Goal: Task Accomplishment & Management: Complete application form

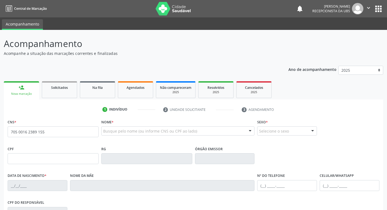
scroll to position [84, 0]
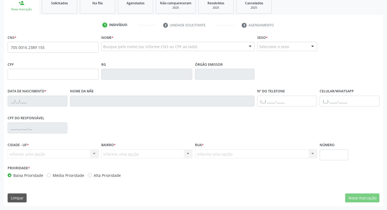
click at [74, 46] on input "705 0016 2389 155" at bounding box center [53, 47] width 91 height 11
click at [37, 47] on input "705 0016 2389 155" at bounding box center [53, 47] width 91 height 11
type input "705 0016 2389 9155"
type input "097.094.744-56"
type input "12/08/1999"
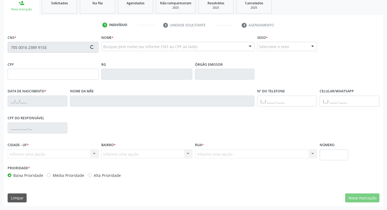
type input "Maria Raimunda Romao dos Santos"
type input "(87) 98802-0435"
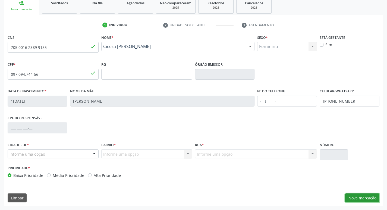
click at [352, 199] on button "Nova marcação" at bounding box center [362, 197] width 34 height 9
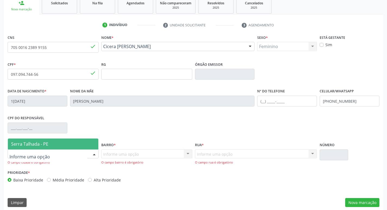
click at [30, 147] on span "Serra Talhada - PE" at bounding box center [29, 144] width 37 height 6
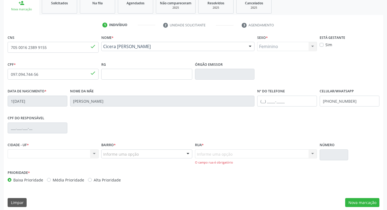
click at [167, 153] on div "Informe uma opção" at bounding box center [146, 153] width 91 height 9
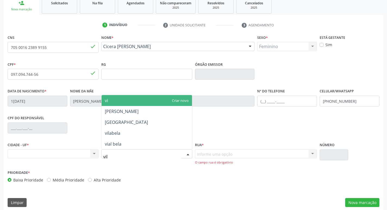
type input "vila"
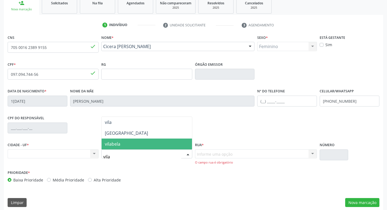
click at [121, 138] on span "vilabela" at bounding box center [146, 143] width 90 height 11
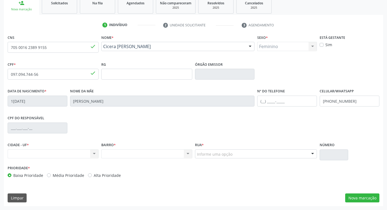
click at [264, 154] on div "Informe uma opção" at bounding box center [256, 153] width 122 height 9
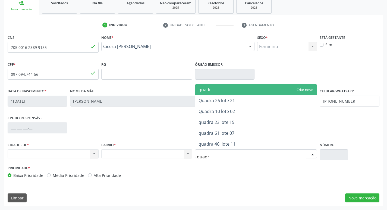
type input "quadra"
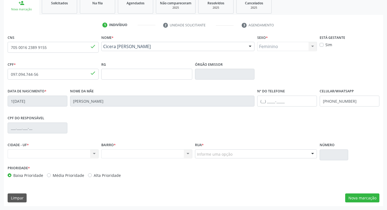
drag, startPoint x: 83, startPoint y: 42, endPoint x: 37, endPoint y: 46, distance: 45.7
click at [22, 45] on div "CNS 705 0016 2389 9155 done" at bounding box center [53, 42] width 91 height 19
drag, startPoint x: 50, startPoint y: 46, endPoint x: 3, endPoint y: 49, distance: 46.8
click at [3, 49] on div "Acompanhamento Acompanhe a situação das marcações correntes e finalizadas Relat…" at bounding box center [193, 77] width 387 height 264
click at [12, 44] on input "text" at bounding box center [53, 47] width 91 height 11
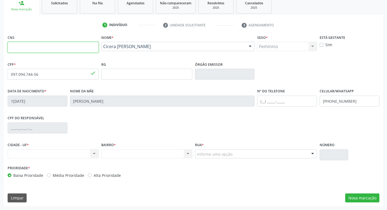
paste input "705 0016 2389 9155"
type input "705 0016 2389 9155"
click at [100, 61] on div "RG" at bounding box center [147, 73] width 94 height 27
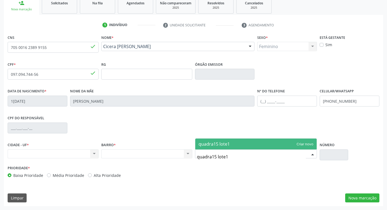
type input "quadra15 lote10"
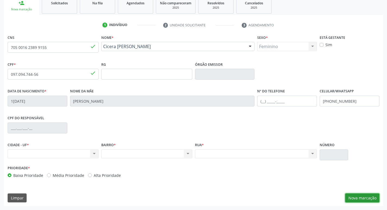
click at [355, 196] on button "Nova marcação" at bounding box center [362, 197] width 34 height 9
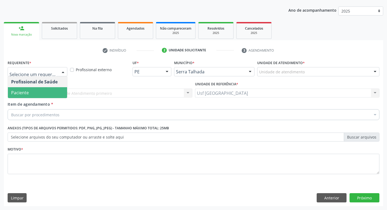
click at [41, 89] on span "Paciente" at bounding box center [37, 92] width 59 height 11
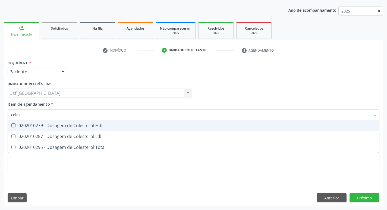
type input "coleste"
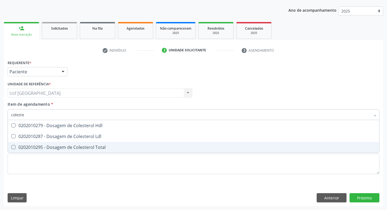
click at [53, 146] on div "0202010295 - Dosagem de Colesterol Total" at bounding box center [193, 147] width 364 height 4
checkbox Total "true"
type input "c"
checkbox Total "false"
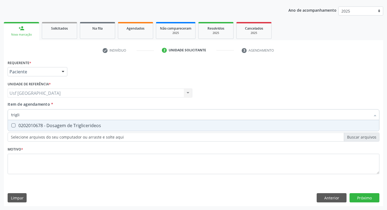
type input "triglic"
click at [61, 122] on span "0202010678 - Dosagem de Triglicerideos" at bounding box center [193, 125] width 371 height 11
checkbox Triglicerideos "true"
type input "t"
checkbox Triglicerideos "false"
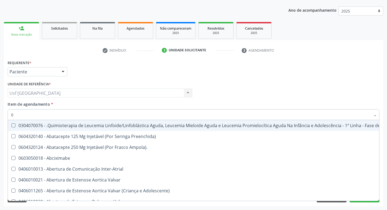
type input "02"
checkbox Transferências "true"
checkbox Transfusao "true"
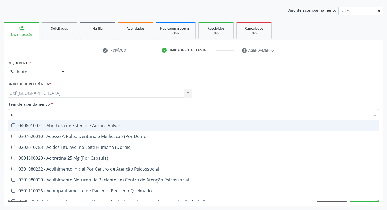
type input "020"
checkbox Congênita "true"
checkbox Dias "true"
checkbox Total "false"
checkbox Triglicerideos "false"
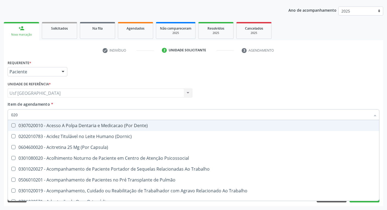
type input "0202"
checkbox Fragmento "true"
checkbox Projecoes\) "true"
checkbox Total "false"
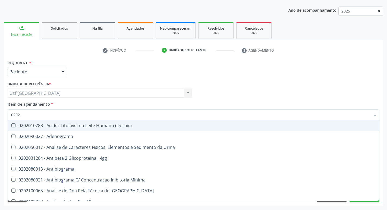
type input "02020"
checkbox Barbituratos "true"
checkbox Total "false"
checkbox Funcional "true"
checkbox Triglicerideos "false"
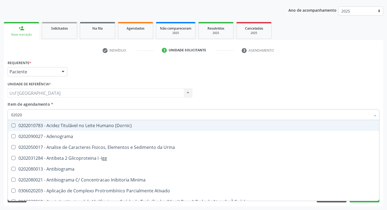
type input "020201"
checkbox Parceria\) "true"
checkbox Acetona "true"
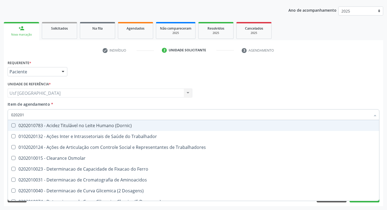
type input "0202010"
checkbox Fracoes "true"
checkbox Total "false"
checkbox Muco-Proteinas "true"
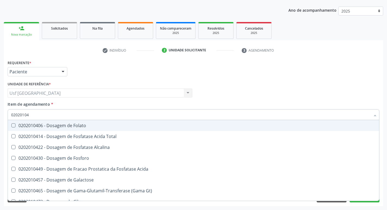
type input "020201047"
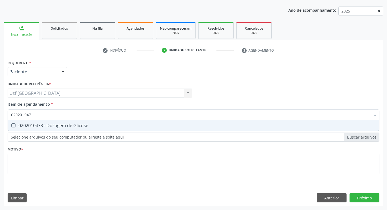
click at [61, 121] on span "0202010473 - Dosagem de Glicose" at bounding box center [193, 125] width 371 height 11
checkbox Glicose "true"
type input "02020104"
checkbox Glicose "false"
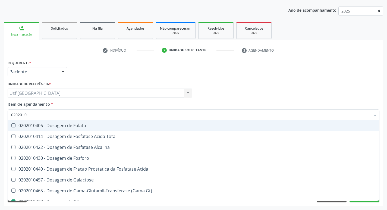
type input "020201"
checkbox Glicose "false"
type input "0"
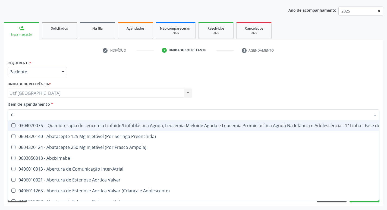
type input "02"
checkbox Transferências "true"
checkbox Bilateral "true"
checkbox Transfusao "true"
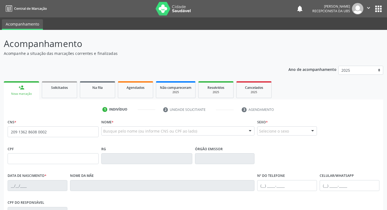
type input "209 1362 8608 0002"
type input "125.862.074-08"
type input "0[DATE]"
type input "[PERSON_NAME]"
type input "[PHONE_NUMBER]"
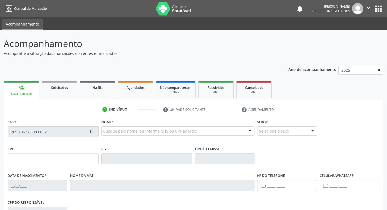
type input "(87) 99613-3765"
type input "336"
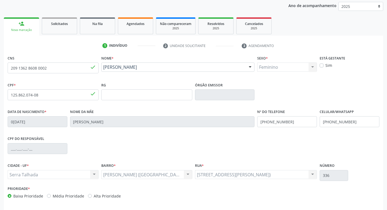
scroll to position [84, 0]
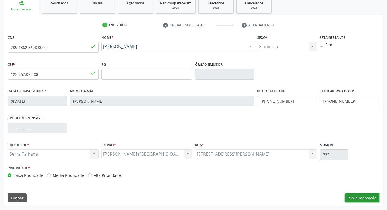
click at [352, 196] on button "Nova marcação" at bounding box center [362, 197] width 34 height 9
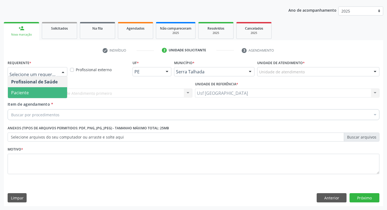
click at [49, 97] on span "Paciente" at bounding box center [37, 92] width 59 height 11
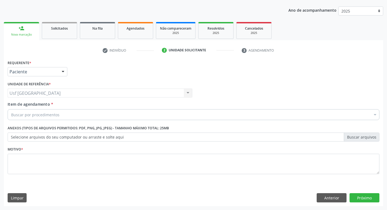
click at [32, 111] on div "Buscar por procedimentos" at bounding box center [193, 114] width 371 height 11
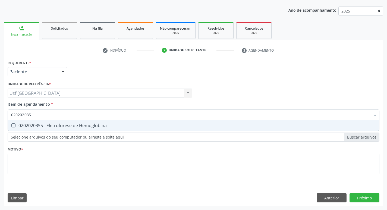
type input "0202020355"
click at [28, 122] on span "0202020355 - Eletroforese de Hemoglobina" at bounding box center [193, 125] width 371 height 11
checkbox Hemoglobina "true"
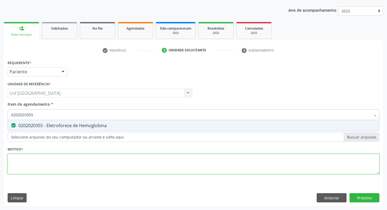
click at [26, 161] on div "Requerente * Paciente Profissional de Saúde Paciente Nenhum resultado encontrad…" at bounding box center [193, 120] width 371 height 123
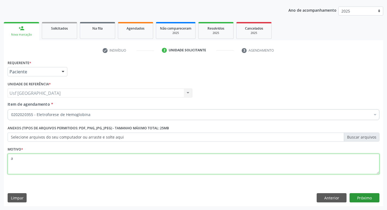
type textarea "a"
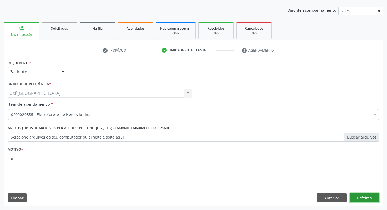
click at [370, 196] on button "Próximo" at bounding box center [364, 197] width 30 height 9
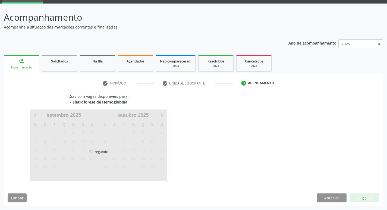
scroll to position [26, 0]
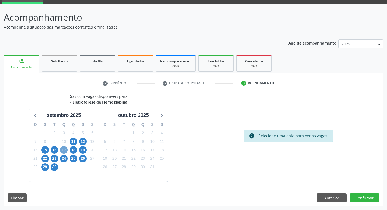
click at [63, 151] on span "17" at bounding box center [64, 150] width 8 height 8
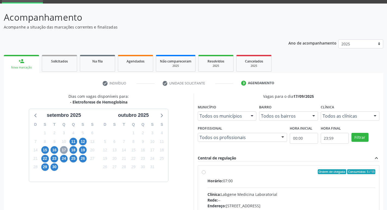
scroll to position [27, 0]
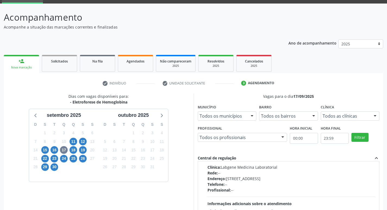
click at [276, 188] on div "Profissional: --" at bounding box center [291, 190] width 168 height 6
click at [205, 147] on input "Ordem de chegada Consumidos: 5 / 13 Horário: 07:00 Clínica: Labgene Medicina La…" at bounding box center [204, 144] width 4 height 5
radio input "true"
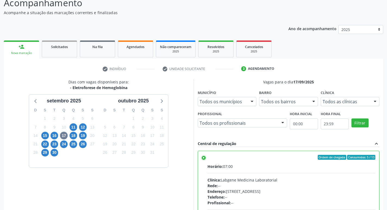
scroll to position [108, 0]
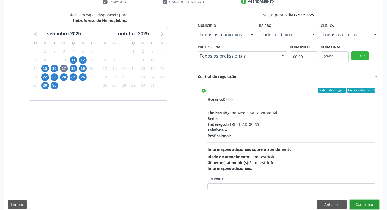
click at [364, 206] on button "Confirmar" at bounding box center [364, 204] width 30 height 9
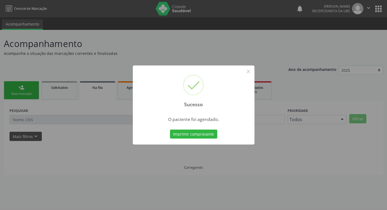
scroll to position [0, 0]
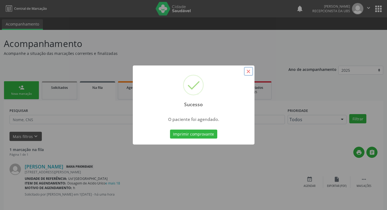
click at [248, 72] on button "×" at bounding box center [248, 71] width 9 height 9
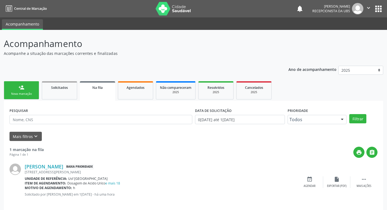
click at [29, 89] on link "person_add Nova marcação" at bounding box center [21, 90] width 35 height 18
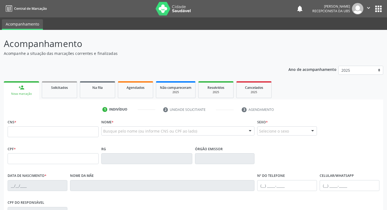
click at [67, 137] on fieldset "CNS *" at bounding box center [53, 129] width 91 height 23
click at [70, 135] on input "text" at bounding box center [53, 131] width 91 height 11
type input "704 3015 8431 9695"
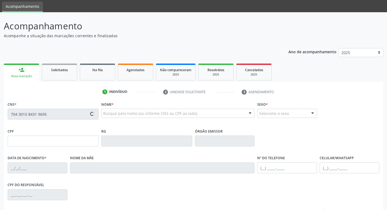
type input "07/01/1976"
type input "Maria da Penha Santos Leite"
type input "(87) 99627-2071"
type input "41"
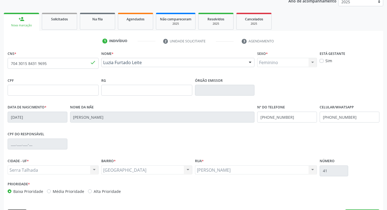
scroll to position [84, 0]
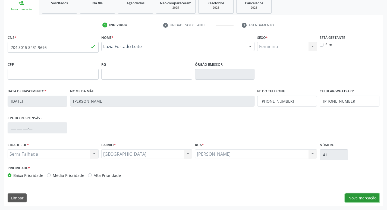
click at [359, 201] on button "Nova marcação" at bounding box center [362, 197] width 34 height 9
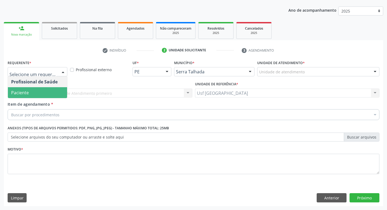
click at [34, 91] on span "Paciente" at bounding box center [37, 92] width 59 height 11
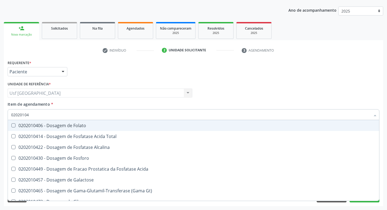
type input "020201047"
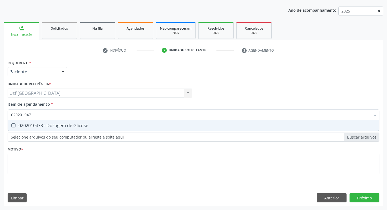
click at [112, 126] on div "0202010473 - Dosagem de Glicose" at bounding box center [193, 125] width 364 height 4
checkbox Glicose "true"
type input "02020104"
checkbox Glicose "false"
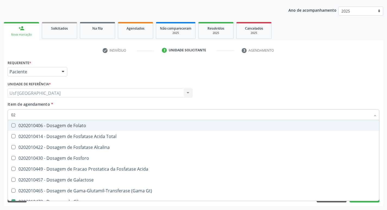
type input "0"
checkbox Glicose "false"
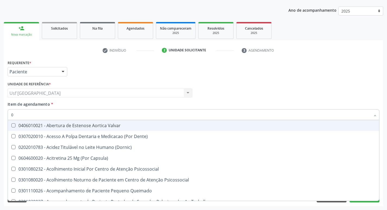
type input "02"
checkbox Glicose "true"
type input "020"
checkbox \(Qualitativo\) "true"
checkbox Glicose "false"
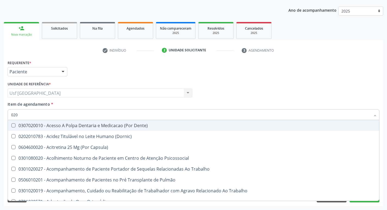
type input "0202"
checkbox Laser "true"
checkbox Glicose "false"
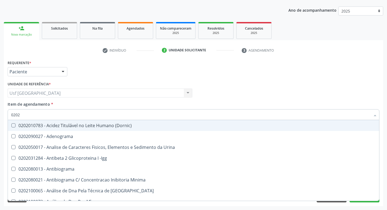
type input "02020"
checkbox Xi "true"
checkbox Glicose "false"
type input "020201"
checkbox T3 "true"
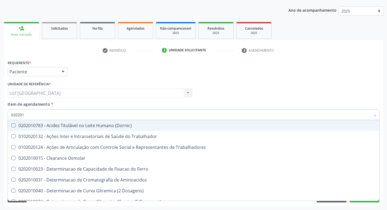
type input "0202010"
checkbox II "true"
checkbox Glicose "false"
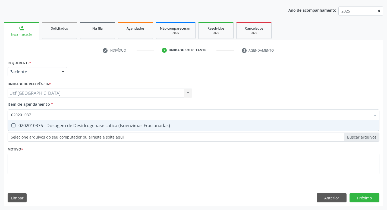
type input "02020103"
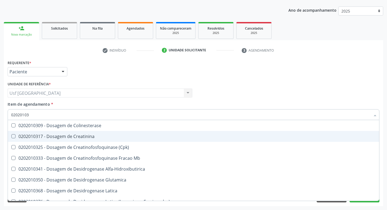
click at [107, 136] on div "0202010317 - Dosagem de Creatinina" at bounding box center [193, 136] width 364 height 4
checkbox Creatinina "true"
type input "0202010"
checkbox Creatinina "false"
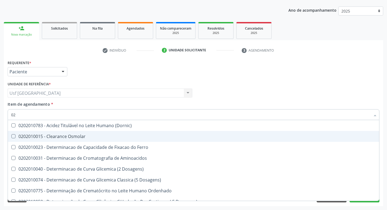
type input "0"
checkbox Creatinina "false"
checkbox Folato "false"
checkbox Glicose "false"
checkbox Nt-Probnp\) "false"
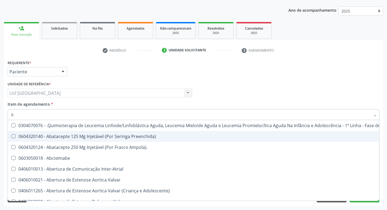
type input "02"
checkbox Meckel "true"
checkbox Bilateral "true"
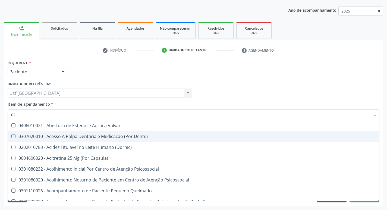
type input "020"
checkbox Complementar\) "true"
checkbox \(Qualitativo\) "true"
checkbox Creatinina "false"
checkbox Glicose "false"
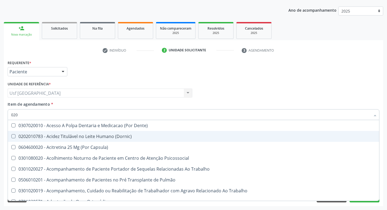
type input "0202"
checkbox Ossea "true"
checkbox Laser "true"
checkbox Creatinina "false"
checkbox Glicose "false"
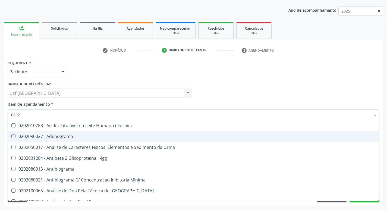
type input "02020"
checkbox Calcio "true"
checkbox Creatinina "false"
checkbox Xi "true"
checkbox Glicose "false"
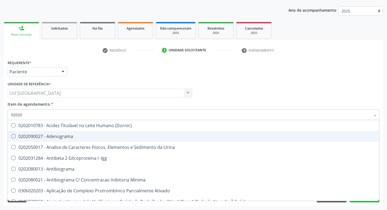
type input "020201"
checkbox Gestante "true"
checkbox T3 "true"
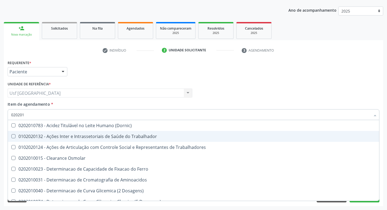
type input "0202010"
checkbox Ionizavel "true"
checkbox Creatinina "false"
checkbox II "true"
checkbox Glicose "false"
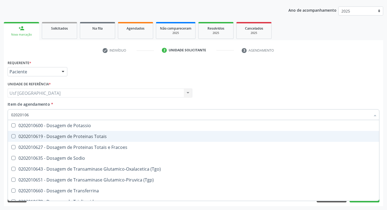
type input "020201069"
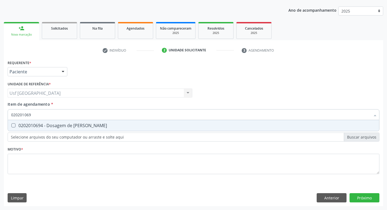
click at [97, 123] on div "0202010694 - Dosagem de Ureia" at bounding box center [193, 125] width 364 height 4
checkbox Ureia "true"
type input "02020106"
checkbox Ureia "false"
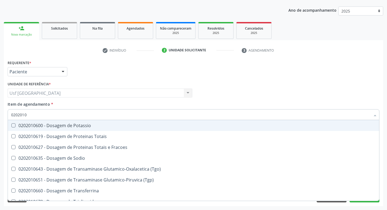
type input "020201"
checkbox Ureia "false"
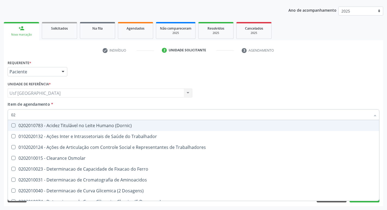
type input "0"
checkbox Creatinina "false"
checkbox Glicose "false"
checkbox Ureia "false"
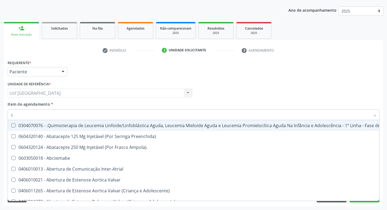
type input "co"
checkbox Creatinina "true"
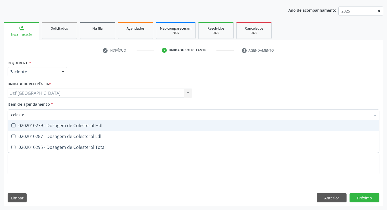
type input "colester"
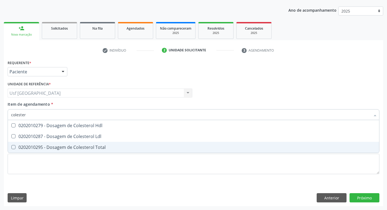
click at [65, 148] on div "0202010295 - Dosagem de Colesterol Total" at bounding box center [193, 147] width 364 height 4
checkbox Total "true"
type input "c"
checkbox Total "false"
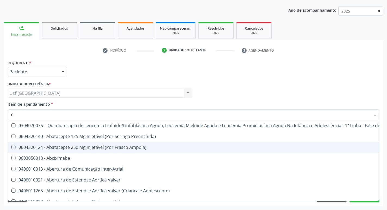
type input "02"
checkbox Transferências "true"
checkbox Meckel "true"
checkbox Bilateral "true"
checkbox Transplante "true"
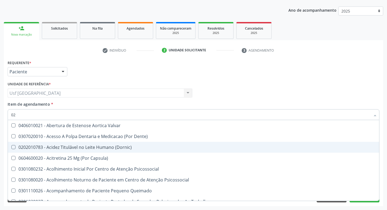
type input "020"
checkbox Congênita "true"
checkbox Complementar\) "true"
checkbox \(Qualitativo\) "true"
checkbox Ii\) "true"
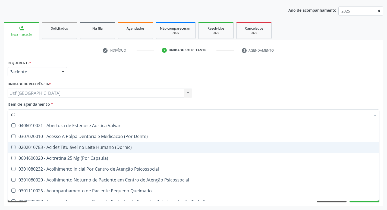
checkbox Total "false"
checkbox Creatinina "false"
checkbox Glicose "false"
checkbox Ureia "false"
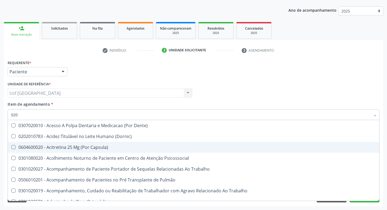
type input "0202"
checkbox Fragmento "true"
checkbox Ossea "true"
checkbox Laser "true"
checkbox Estimulo "true"
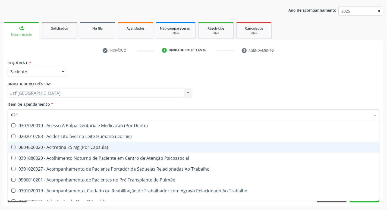
checkbox Total "false"
checkbox Creatinina "false"
checkbox Glicose "false"
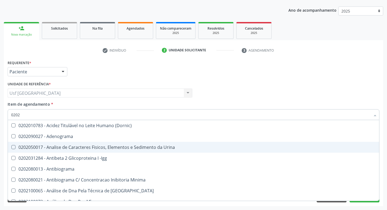
type input "02020"
checkbox Barbituratos "true"
checkbox Calcio "true"
checkbox Total "false"
checkbox Creatinina "false"
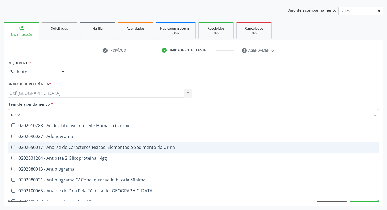
checkbox Xi "true"
checkbox Glicose "false"
checkbox Derrames "true"
checkbox Ureia "false"
type input "020201"
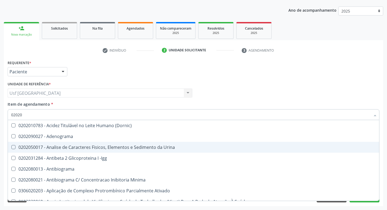
checkbox Parceria\) "true"
checkbox Gestante "true"
checkbox T3 "true"
checkbox Ascorbico "true"
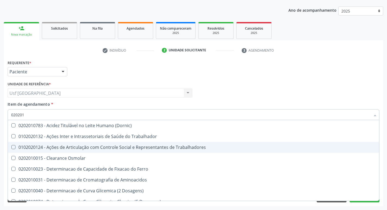
type input "0202010"
checkbox Fracoes "true"
checkbox Ionizavel "true"
checkbox Total "false"
checkbox Creatinina "false"
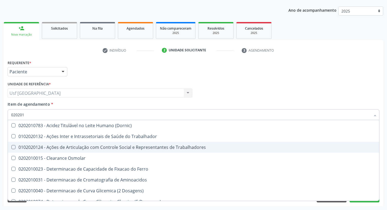
checkbox II "true"
checkbox Glicose "false"
checkbox Piruvato "true"
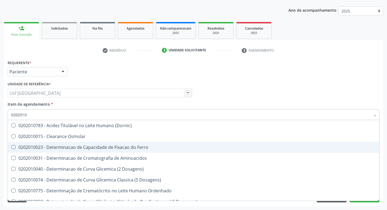
type input "02020106"
checkbox Osmolaridade "true"
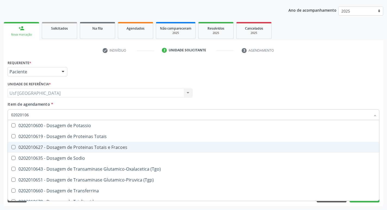
type input "020201064"
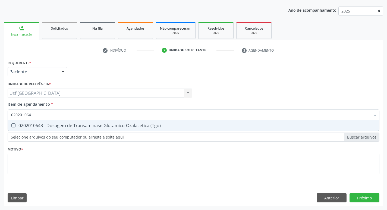
click at [49, 123] on div "0202010643 - Dosagem de Transaminase Glutamico-Oxalacetica (Tgo)" at bounding box center [193, 125] width 364 height 4
checkbox \(Tgo\) "true"
type input "02020106"
checkbox \(Tgo\) "false"
type input "0202010651"
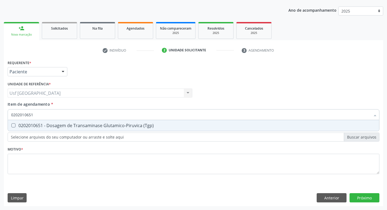
click at [49, 123] on div "0202010651 - Dosagem de Transaminase Glutamico-Piruvica (Tgp)" at bounding box center [193, 125] width 364 height 4
checkbox \(Tgp\) "true"
type input "02020106"
checkbox \(Tgp\) "false"
type input "0"
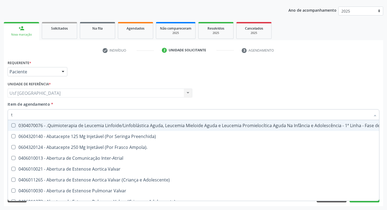
type input "tr"
checkbox Ii\) "true"
checkbox Grupo "true"
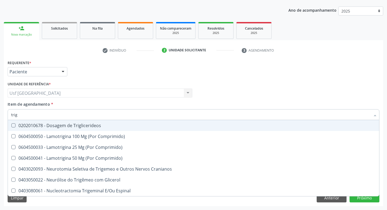
type input "trigl"
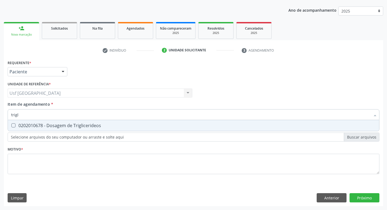
click at [49, 123] on div "0202010678 - Dosagem de Triglicerideos" at bounding box center [193, 125] width 364 height 4
checkbox Triglicerideos "true"
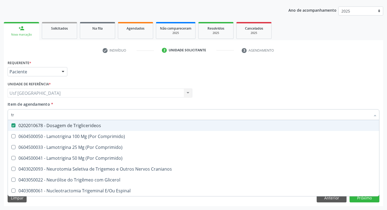
type input "t"
checkbox Triglicerideos "false"
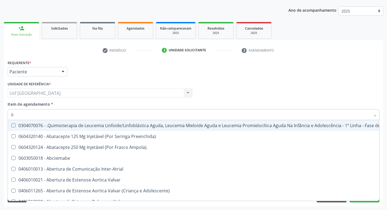
type input "02"
checkbox Transferências "true"
checkbox Meckel "true"
checkbox Bilateral "true"
checkbox Laboratorial "true"
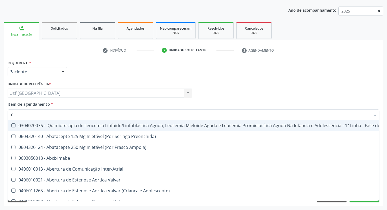
checkbox Citopatológico "true"
checkbox Transfusao "true"
checkbox Transplante "true"
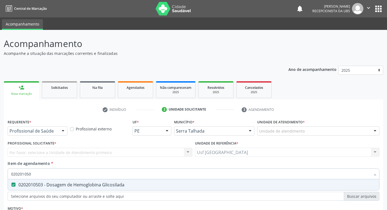
scroll to position [59, 0]
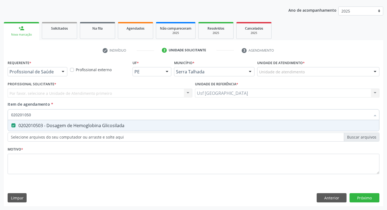
type input "020201050"
drag, startPoint x: 84, startPoint y: 142, endPoint x: 83, endPoint y: 148, distance: 6.9
click at [84, 143] on div "Requerente * Profissional de Saúde Profissional de Saúde Paciente Nenhum result…" at bounding box center [193, 120] width 371 height 123
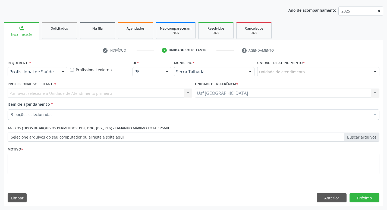
click at [104, 119] on div "9 opções selecionadas" at bounding box center [193, 114] width 371 height 11
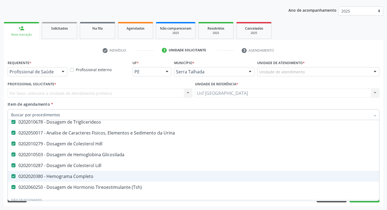
scroll to position [81, 0]
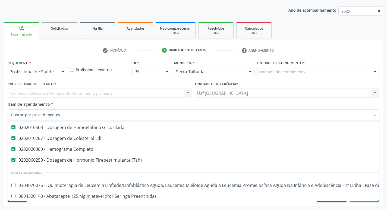
click at [82, 115] on input "Item de agendamento *" at bounding box center [190, 114] width 359 height 11
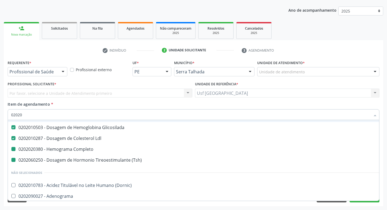
type input "020201"
checkbox Completo "false"
checkbox \(Tsh\) "false"
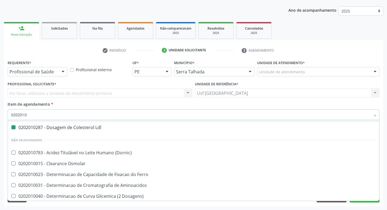
type input "02020104"
checkbox Total "false"
checkbox Creatinina "false"
checkbox Triglicerideos "false"
checkbox Hdl "false"
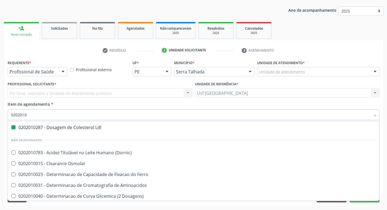
checkbox Glicosilada "false"
checkbox Ldl "false"
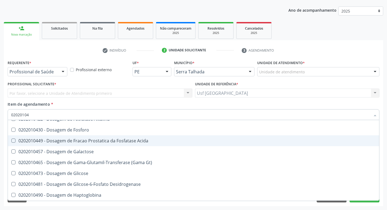
type input "020201047"
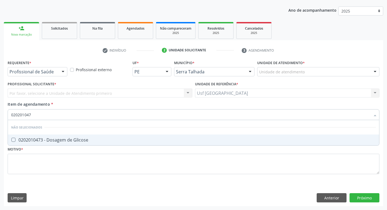
click at [81, 136] on span "0202010473 - Dosagem de Glicose" at bounding box center [193, 139] width 371 height 11
checkbox Glicose "true"
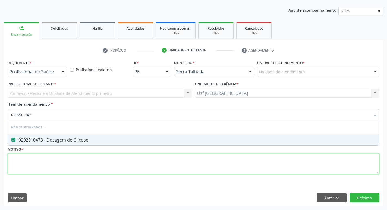
click at [69, 155] on div "Requerente * Profissional de Saúde Profissional de Saúde Paciente Nenhum result…" at bounding box center [193, 120] width 371 height 123
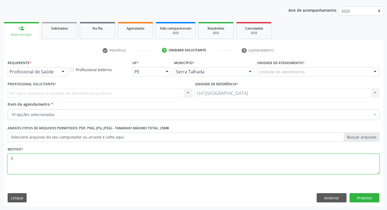
type textarea "0"
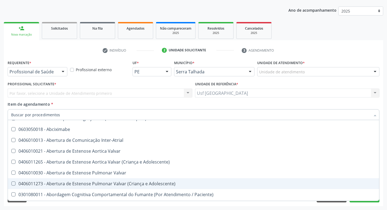
scroll to position [190, 0]
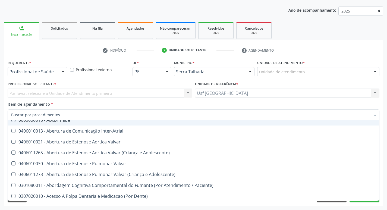
click at [240, 100] on div "Unidade de referência * Usf Vila Bela Usf Vila Bela Nenhum resultado encontrado…" at bounding box center [286, 90] width 187 height 21
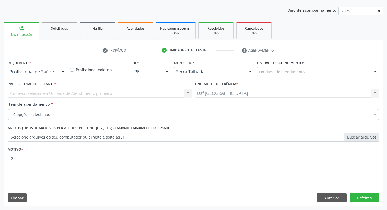
scroll to position [0, 0]
drag, startPoint x: 364, startPoint y: 192, endPoint x: 364, endPoint y: 196, distance: 3.5
click at [364, 196] on div "Requerente * Profissional de Saúde Profissional de Saúde Paciente Nenhum result…" at bounding box center [193, 132] width 379 height 147
click at [364, 196] on button "Próximo" at bounding box center [364, 197] width 30 height 9
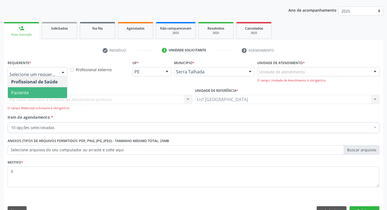
click at [40, 95] on span "Paciente" at bounding box center [37, 92] width 59 height 11
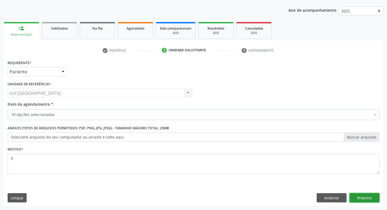
click at [358, 197] on button "Próximo" at bounding box center [364, 197] width 30 height 9
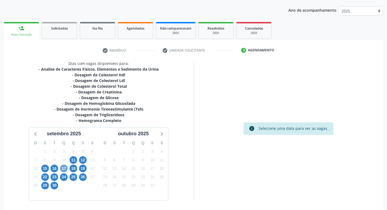
click at [66, 168] on span "17" at bounding box center [64, 168] width 8 height 8
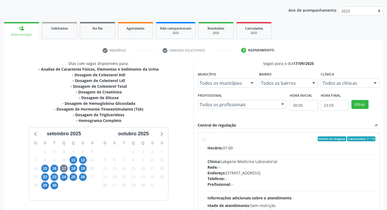
click at [219, 157] on div "Horário: 07:00 Clínica: Labgene Medicina Laboratorial Rede: -- Endereço: nº 531…" at bounding box center [291, 182] width 168 height 75
click at [205, 141] on input "Ordem de chegada Consumidos: 7 / 13 Horário: 07:00 Clínica: Labgene Medicina La…" at bounding box center [204, 138] width 4 height 5
radio input "true"
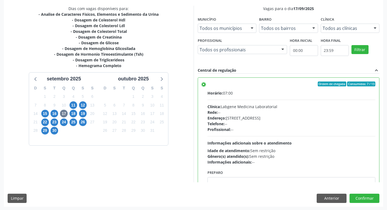
scroll to position [114, 0]
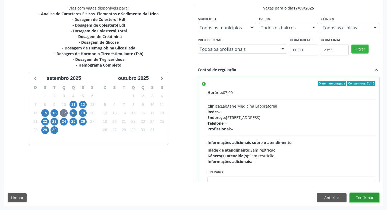
click at [356, 193] on button "Confirmar" at bounding box center [364, 197] width 30 height 9
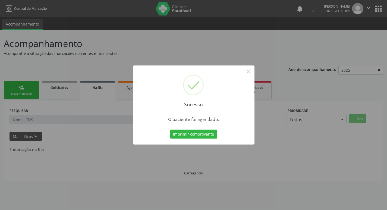
scroll to position [0, 0]
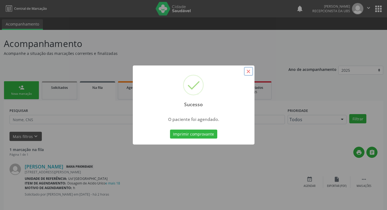
click at [247, 71] on button "×" at bounding box center [248, 71] width 9 height 9
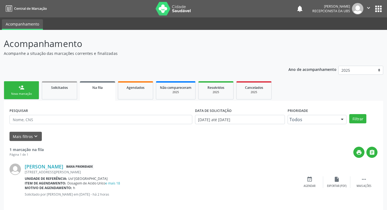
click at [31, 93] on div "Nova marcação" at bounding box center [21, 94] width 27 height 4
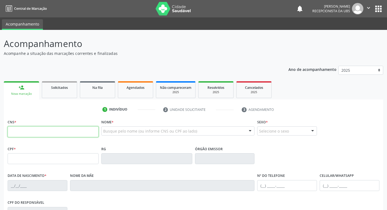
click at [35, 131] on input "text" at bounding box center [53, 131] width 91 height 11
type input "898 0040 8513 6331"
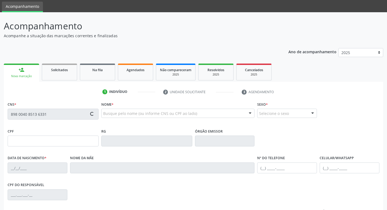
type input "160.674.894-73"
type input "05/02/2010"
type input "Idalina Maria de Lima"
type input "(87) 99906-1542"
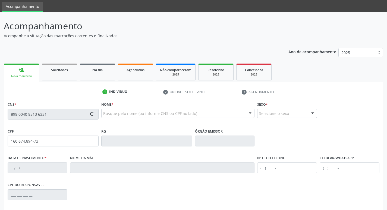
type input "40"
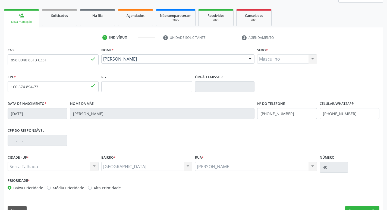
scroll to position [84, 0]
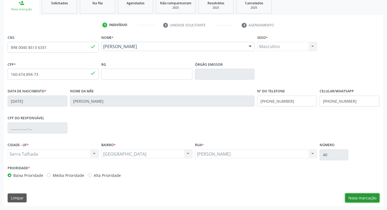
click at [356, 199] on button "Nova marcação" at bounding box center [362, 197] width 34 height 9
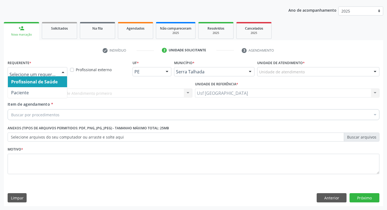
click at [60, 74] on div at bounding box center [63, 71] width 8 height 9
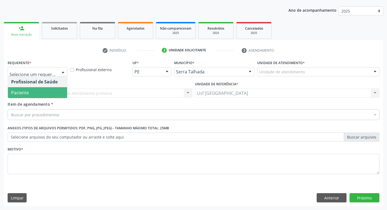
click at [52, 94] on span "Paciente" at bounding box center [37, 92] width 59 height 11
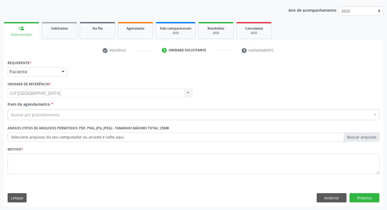
click at [47, 117] on div "Buscar por procedimentos" at bounding box center [193, 114] width 371 height 11
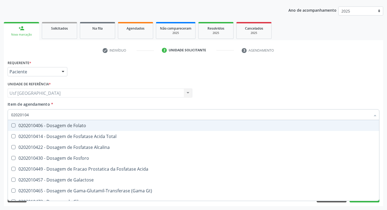
type input "020201047"
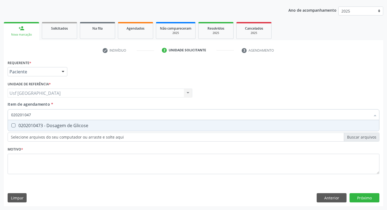
click at [45, 128] on div "0202010473 - Dosagem de Glicose" at bounding box center [193, 125] width 364 height 4
checkbox Glicose "true"
type input "02020104"
checkbox Glicose "false"
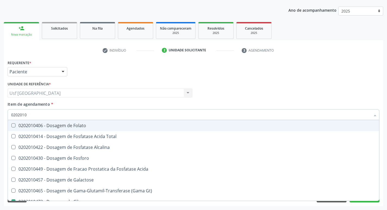
type input "020201"
checkbox Glicose "false"
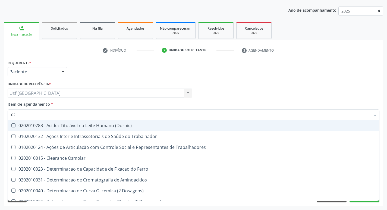
type input "0"
checkbox Glicose "false"
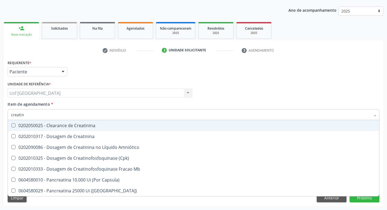
type input "creatini"
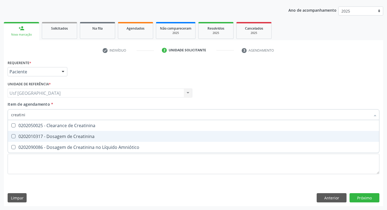
click at [48, 135] on div "0202010317 - Dosagem de Creatinina" at bounding box center [193, 136] width 364 height 4
checkbox Creatinina "true"
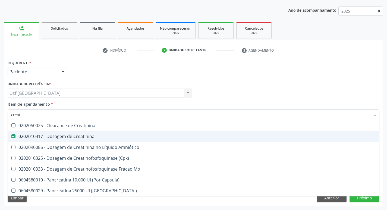
type input "creat"
checkbox Creatinina "false"
checkbox \(Cpk\) "true"
type input "crea"
checkbox \(Cpk\) "false"
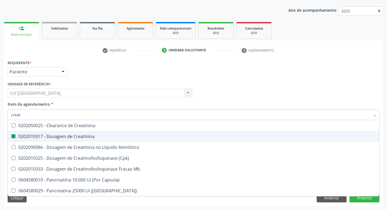
checkbox Capsula\) "true"
type input "cre"
checkbox Capsula\) "false"
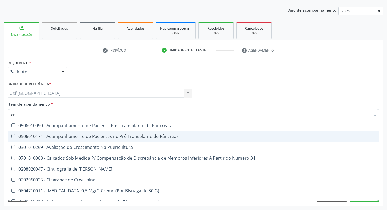
type input "c"
checkbox Creatinina "false"
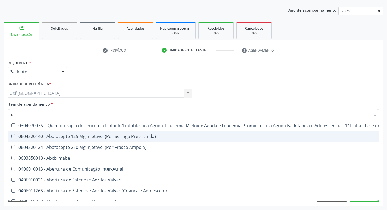
type input "02"
checkbox Meckel "true"
checkbox Bilateral "true"
type input "020"
checkbox X "true"
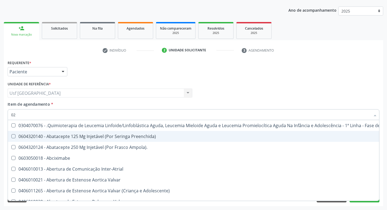
checkbox Vagina "true"
checkbox Meckel "false"
checkbox Bilateral "false"
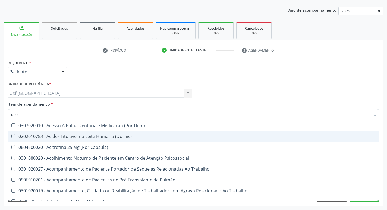
type input "0202"
checkbox Ossea "true"
checkbox Laser "true"
checkbox Creatinina "false"
checkbox Glicose "false"
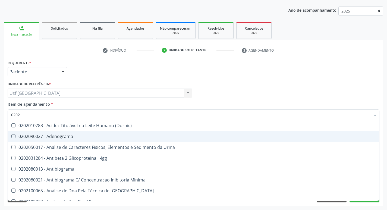
type input "02020"
checkbox Calcio "true"
checkbox Creatinina "false"
checkbox Xi "true"
checkbox Glicose "false"
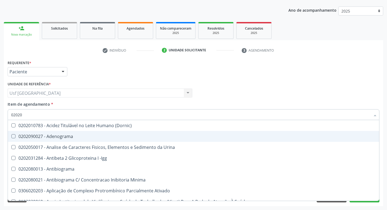
type input "020201"
checkbox Gestante "true"
checkbox T3 "true"
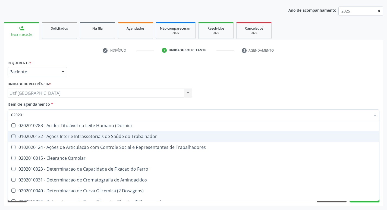
type input "0202010"
checkbox Ionizavel "true"
checkbox Creatinina "false"
checkbox II "true"
checkbox Glicose "false"
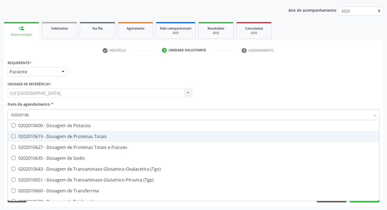
type input "020201069"
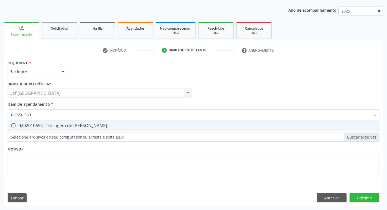
click at [55, 123] on div "0202010694 - Dosagem de [PERSON_NAME]" at bounding box center [193, 125] width 364 height 4
checkbox Ureia "true"
type input "02020106"
checkbox Ureia "false"
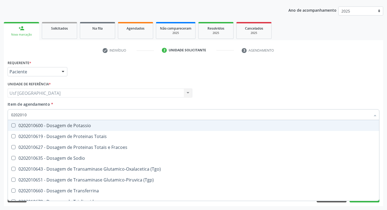
type input "020201"
checkbox Ureia "false"
type input "0"
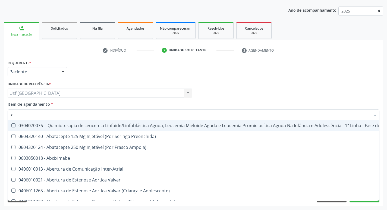
type input "co"
checkbox Creatinina "true"
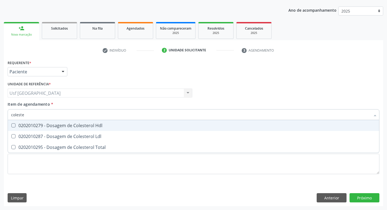
type input "colester"
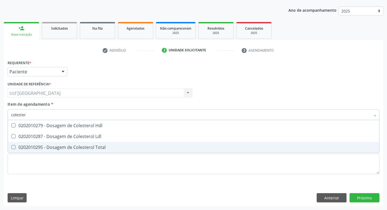
click at [64, 151] on span "0202010295 - Dosagem de Colesterol Total" at bounding box center [193, 147] width 371 height 11
checkbox Total "true"
type input "c"
checkbox Total "false"
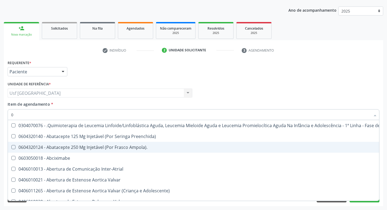
type input "02"
checkbox Transferências "true"
checkbox Meckel "true"
checkbox Bilateral "true"
checkbox Transplante "true"
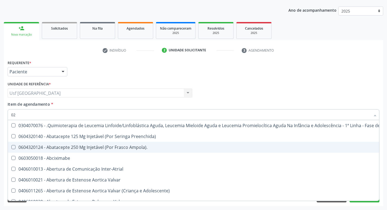
type input "020"
checkbox \(Monocular\) "true"
checkbox X "true"
checkbox Vagina "true"
checkbox Laser "true"
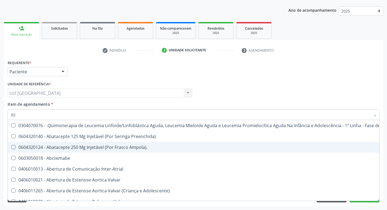
checkbox Transferências "false"
checkbox Meckel "false"
checkbox Bilateral "false"
checkbox Transplante "false"
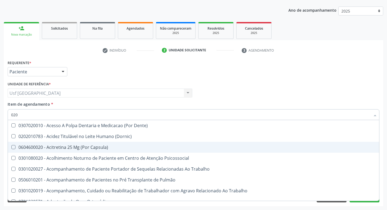
type input "0202"
checkbox Fragmento "true"
checkbox Ossea "true"
checkbox Laser "true"
checkbox Estimulo "true"
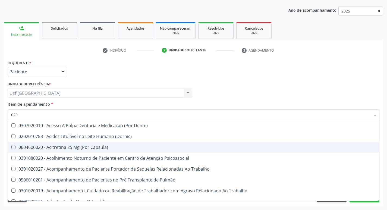
checkbox Total "false"
checkbox Creatinina "false"
checkbox Glicose "false"
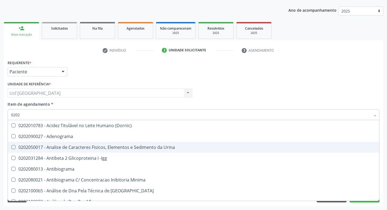
type input "02020"
checkbox Barbituratos "true"
checkbox Calcio "true"
checkbox Total "false"
checkbox Creatinina "false"
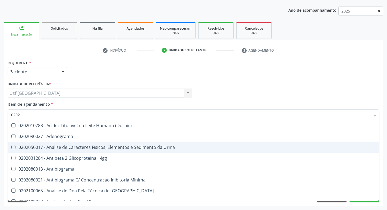
checkbox Xi "true"
checkbox Glicose "false"
checkbox Derrames "true"
checkbox Ureia "false"
type input "020201"
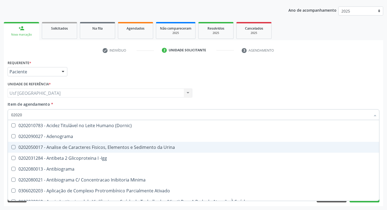
checkbox Parceria\) "true"
checkbox Gestante "true"
checkbox T3 "true"
checkbox Ascorbico "true"
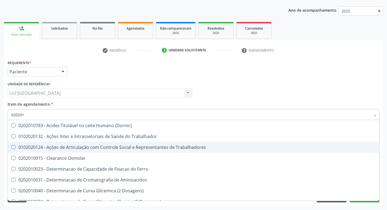
type input "0202010"
checkbox Fracoes "true"
checkbox Ionizavel "true"
checkbox Total "false"
checkbox Creatinina "false"
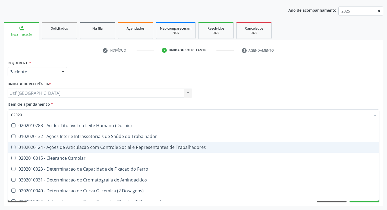
checkbox II "true"
checkbox Glicose "false"
checkbox Piruvato "true"
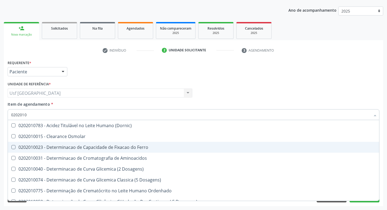
type input "02020106"
checkbox Osmolaridade "true"
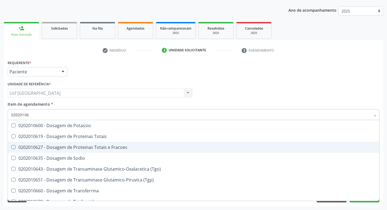
type input "020201064"
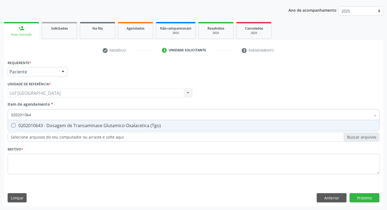
click at [81, 120] on span "0202010643 - Dosagem de Transaminase Glutamico-Oxalacetica (Tgo)" at bounding box center [193, 125] width 371 height 11
checkbox \(Tgo\) "true"
type input "02020106"
checkbox \(Tgo\) "false"
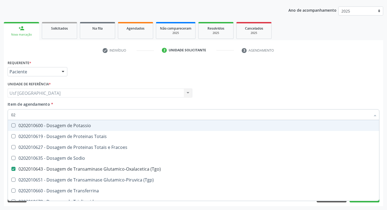
type input "0"
checkbox \(Tgo\) "false"
checkbox Ureia "false"
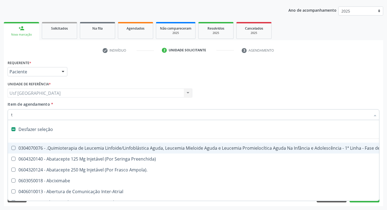
type input "tr"
checkbox Especializada "true"
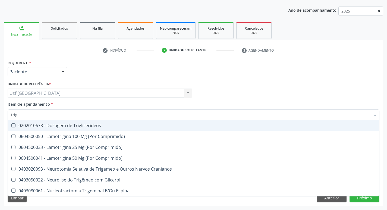
type input "trigl"
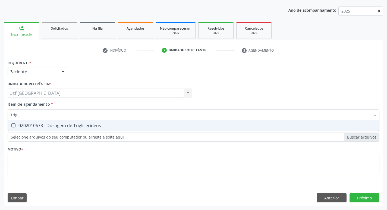
click at [81, 120] on span "0202010678 - Dosagem de Triglicerideos" at bounding box center [193, 125] width 371 height 11
checkbox Triglicerideos "true"
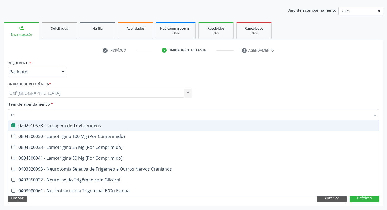
type input "t"
checkbox Triglicerideos "false"
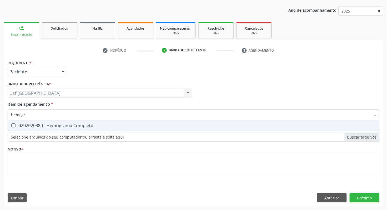
type input "hemogra"
click at [82, 124] on div "0202020380 - Hemograma Completo" at bounding box center [193, 125] width 364 height 4
checkbox Completo "true"
type input "hemog"
checkbox Completo "false"
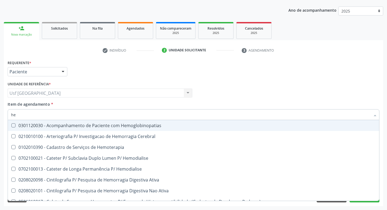
type input "h"
checkbox Completo "false"
checkbox Elástica "false"
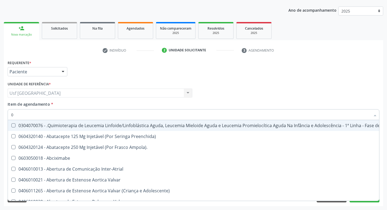
type input "02"
checkbox Transferências "true"
checkbox Meckel "true"
checkbox Bilateral "true"
checkbox Laboratorial "true"
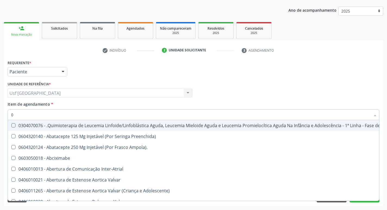
checkbox Transfusao "true"
checkbox Transplante "true"
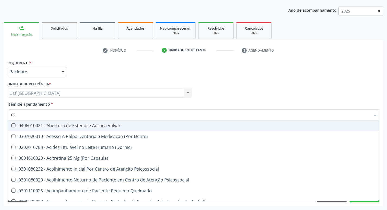
type input "020"
checkbox Congênita "true"
checkbox Complementar\) "true"
checkbox \(Qualitativo\) "true"
checkbox Semana\) "true"
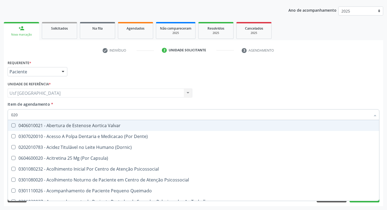
checkbox Dias "true"
checkbox Ii\) "true"
checkbox Total "false"
checkbox Creatinina "false"
checkbox Glicose "false"
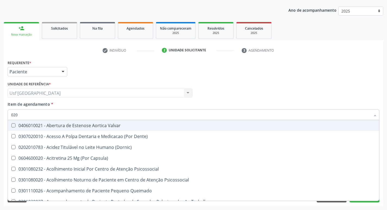
checkbox \(Tgo\) "false"
checkbox Triglicerideos "false"
checkbox \(T3\) "true"
checkbox Ureia "false"
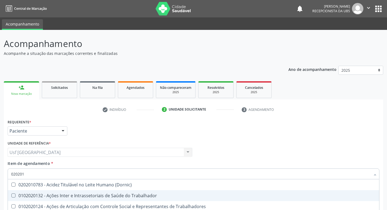
scroll to position [59, 0]
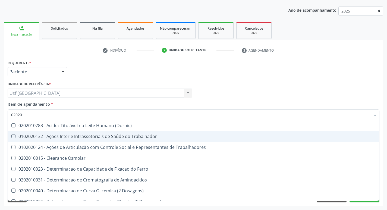
type input "0202010"
checkbox Circulante "true"
checkbox III "true"
checkbox Fracoes "true"
checkbox Hdl "false"
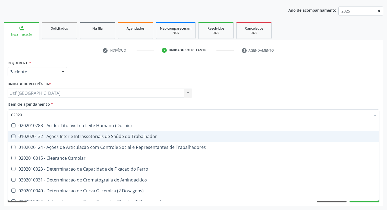
checkbox Ldl "false"
checkbox Total "false"
checkbox II "true"
checkbox Glicose "false"
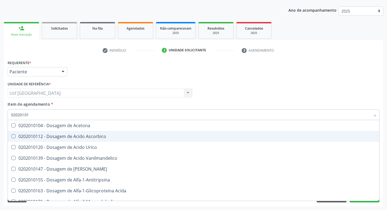
type input "020201012"
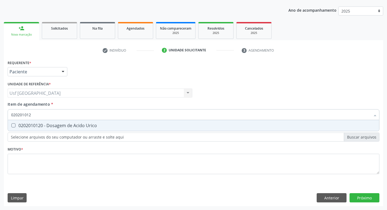
click at [58, 127] on div "0202010120 - Dosagem de Acido Urico" at bounding box center [193, 125] width 364 height 4
checkbox Urico "true"
type input "02020101"
checkbox Urico "false"
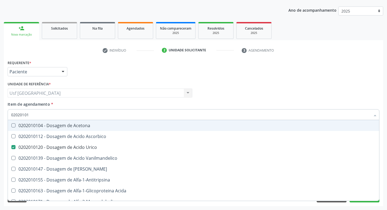
type input "0202010"
checkbox Urico "false"
type input "020"
checkbox Urico "false"
type input "0"
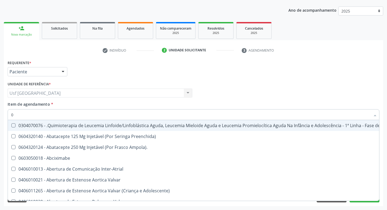
type input "02"
checkbox Coração "true"
checkbox Urina "false"
checkbox Hemodialise "true"
checkbox Comprimido\) "true"
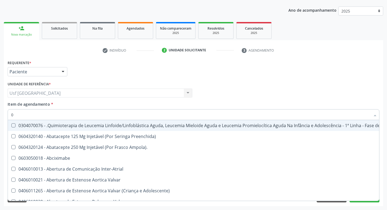
checkbox Comprimido\) "true"
checkbox Transferências "true"
checkbox Bilateral "true"
type input "020"
checkbox Fígado "true"
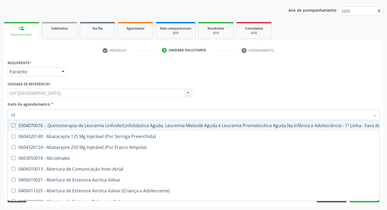
checkbox Coração "false"
checkbox Microprocessados "true"
checkbox Lenta\) "true"
checkbox Ml\) "true"
checkbox \(Monocular\) "true"
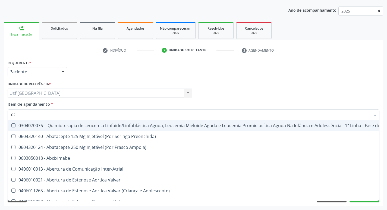
checkbox Vagina "true"
checkbox Hemodialise "false"
checkbox Comprimido\) "false"
checkbox Transferências "false"
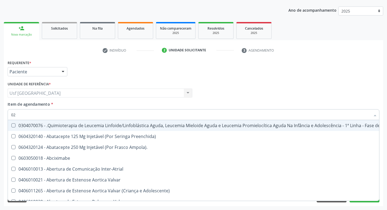
checkbox Bilateral "false"
checkbox Automatica\) "true"
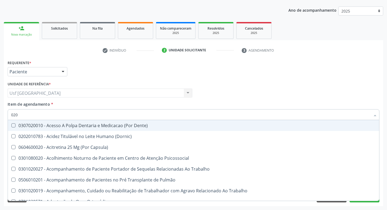
type input "0202"
checkbox Capsula\) "true"
checkbox Urina "false"
checkbox População "true"
checkbox Faringe\/Laringe "true"
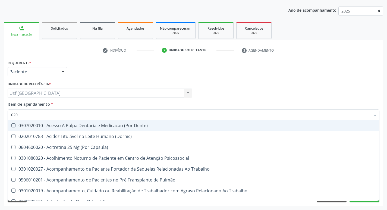
checkbox Puncao "true"
checkbox Fragmento "true"
checkbox Laser "true"
checkbox Biologica "true"
checkbox Urico "false"
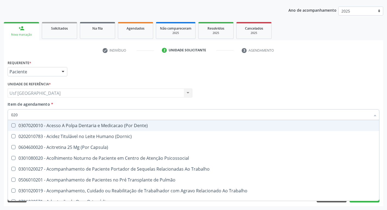
checkbox Hdl "false"
checkbox Ldl "false"
checkbox Total "false"
checkbox Glicose "false"
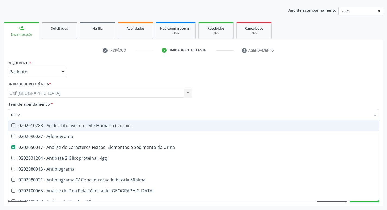
type input "02020"
checkbox Organicos "true"
checkbox Urico "false"
checkbox \(Psa\) "true"
checkbox III "true"
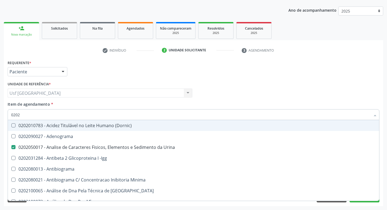
checkbox Barbituratos "true"
checkbox Hdl "false"
checkbox Ldl "false"
checkbox Total "false"
checkbox Xi "true"
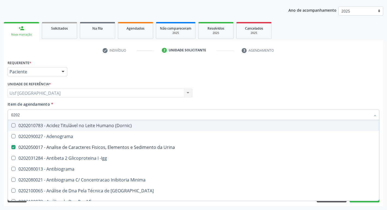
checkbox Glicose "false"
checkbox Zinco "true"
checkbox Completo "false"
type input "020201"
checkbox Urina "false"
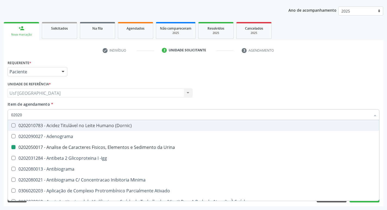
checkbox Osmolar "true"
checkbox \(Pos-Pasteurização\) "true"
checkbox Molecular "true"
checkbox Parceria\) "true"
checkbox T3 "true"
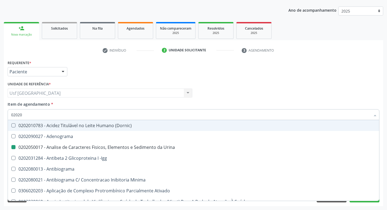
checkbox Urico "false"
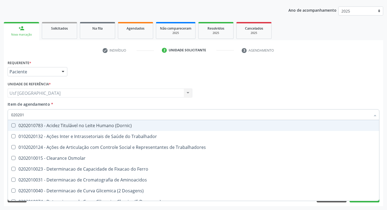
type input "0202010"
checkbox Ativada\) "true"
checkbox Urico "false"
checkbox Circulante "true"
checkbox III "true"
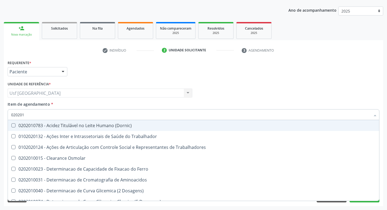
checkbox Fracoes "true"
checkbox Hdl "false"
checkbox Ldl "false"
checkbox Total "false"
checkbox II "true"
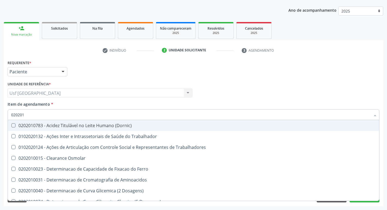
checkbox Glicose "false"
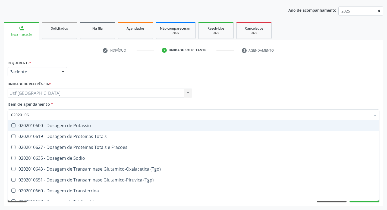
type input "020201069"
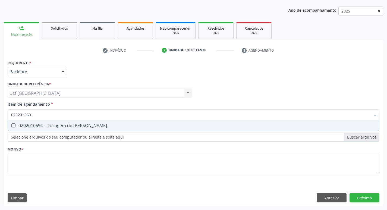
drag, startPoint x: 56, startPoint y: 126, endPoint x: 53, endPoint y: 125, distance: 3.2
click at [56, 126] on div "0202010694 - Dosagem de [PERSON_NAME]" at bounding box center [193, 125] width 364 height 4
checkbox Ureia "true"
type input "02020106"
checkbox Ureia "false"
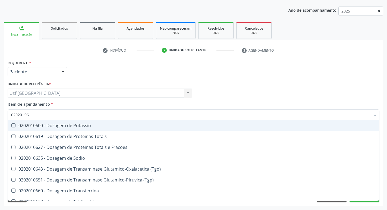
type input "0202010"
checkbox Ureia "false"
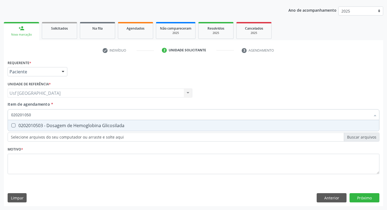
type input "0202010503"
click at [53, 125] on div "0202010503 - Dosagem de Hemoglobina Glicosilada" at bounding box center [193, 125] width 364 height 4
checkbox Glicosilada "true"
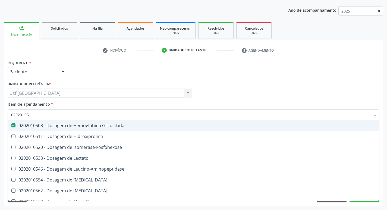
type input "0202010"
checkbox Glicosilada "false"
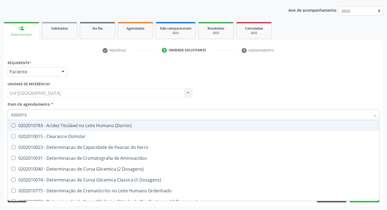
type input "020201"
checkbox Urico "false"
checkbox Amonia "true"
checkbox Hdl "false"
checkbox Ldl "false"
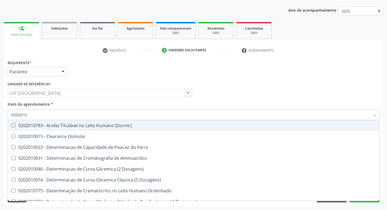
checkbox Total "false"
checkbox Latica "true"
checkbox Fracionadas\) "true"
checkbox Ferritina "true"
checkbox Glicose "false"
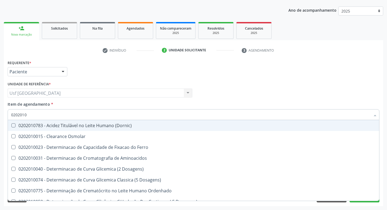
checkbox Glicosilada "false"
checkbox Nt-Probnp\) "true"
checkbox Potassio "true"
checkbox Ureia "false"
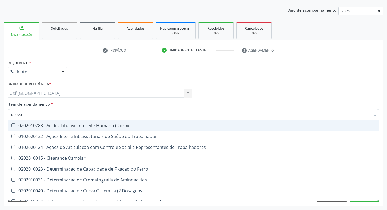
type input "02020"
checkbox Trabalhadores "true"
checkbox Urico "false"
checkbox Hdl "false"
checkbox Ldl "false"
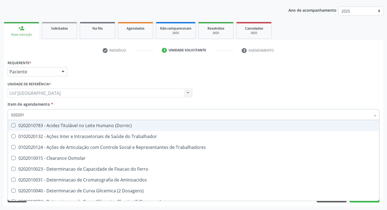
checkbox Total "false"
checkbox Glicose "false"
checkbox Glicosilada "false"
checkbox Ureia "false"
checkbox Trabalho "true"
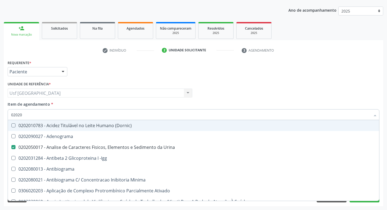
type input "020208"
checkbox Urina "false"
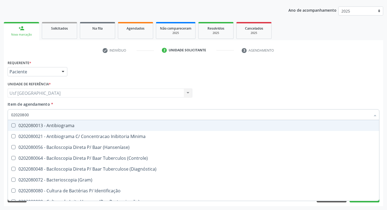
type input "020208008"
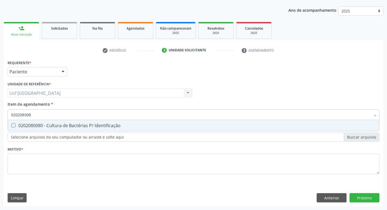
click at [53, 125] on div "0202080080 - Cultura de Bactérias P/ Identificação" at bounding box center [193, 125] width 364 height 4
checkbox Identificação "true"
type input "02020800"
checkbox Identificação "false"
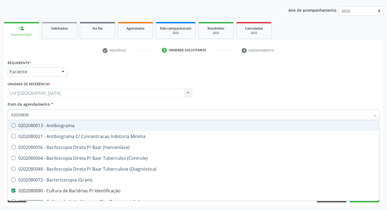
type input "0202080"
checkbox Identificação "false"
type input "02020"
checkbox \(Hanseníase\) "true"
checkbox Identificação "false"
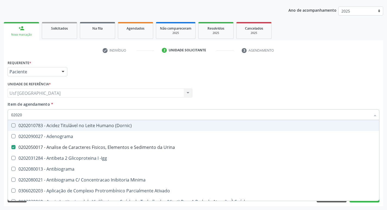
type input "020201"
checkbox Urina "false"
checkbox Osmolar "true"
checkbox Identificação "false"
checkbox \(Pos-Pasteurização\) "true"
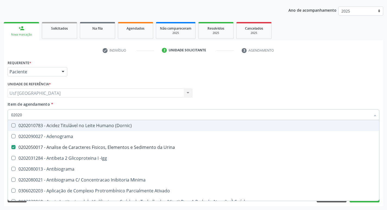
checkbox Molecular "true"
checkbox Parceria\) "true"
checkbox T3 "true"
checkbox Coagulação "true"
checkbox Ascorbico "true"
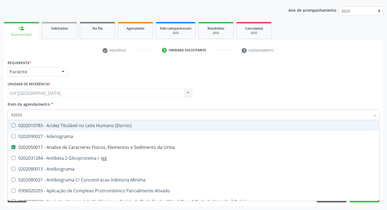
checkbox Urico "false"
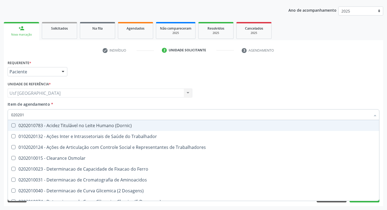
type input "0202010"
checkbox Ativada\) "true"
checkbox Urico "false"
checkbox Circulante "true"
checkbox III "true"
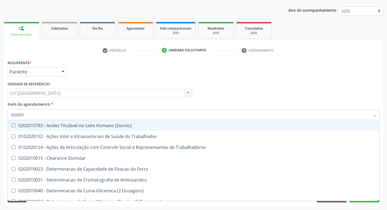
checkbox Fracoes "true"
checkbox Hdl "false"
checkbox Ldl "false"
checkbox Total "false"
checkbox II "true"
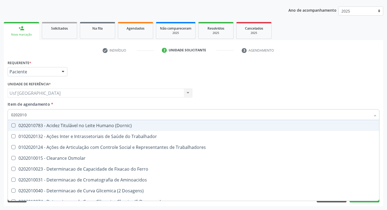
checkbox Serico "true"
checkbox Glicose "false"
checkbox Glicosilada "false"
checkbox Piruvato "true"
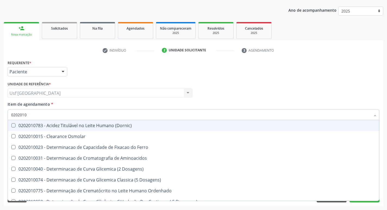
type input "02020106"
checkbox Osmolaridade "true"
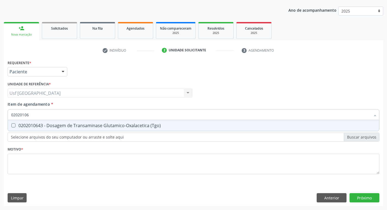
type input "020201064"
click at [39, 126] on div "0202010643 - Dosagem de Transaminase Glutamico-Oxalacetica (Tgo)" at bounding box center [193, 125] width 364 height 4
checkbox \(Tgo\) "true"
type input "02020106"
checkbox \(Tgo\) "false"
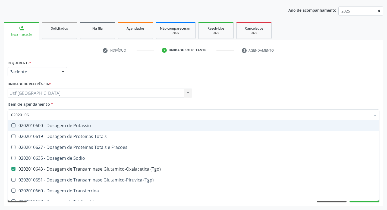
type input "0202010"
checkbox \(Tgo\) "false"
checkbox Ureia "false"
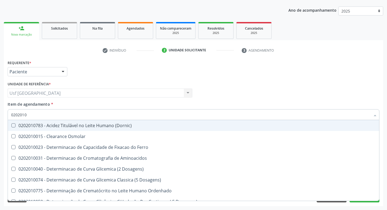
type input "02020106"
checkbox Dosagens\) "true"
checkbox Osmolaridade "true"
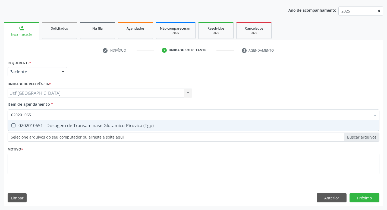
type input "0202010651"
click at [37, 120] on input "0202010651" at bounding box center [190, 114] width 359 height 11
click at [95, 128] on div "0202010651 - Dosagem de Transaminase Glutamico-Piruvica (Tgp)" at bounding box center [193, 125] width 364 height 4
checkbox \(Tgp\) "true"
type input "0202010651"
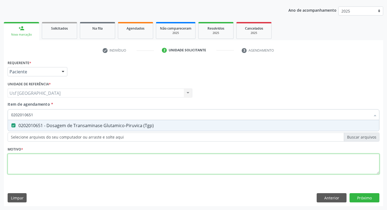
click at [70, 160] on div "Requerente * Paciente Profissional de Saúde Paciente Nenhum resultado encontrad…" at bounding box center [193, 120] width 371 height 123
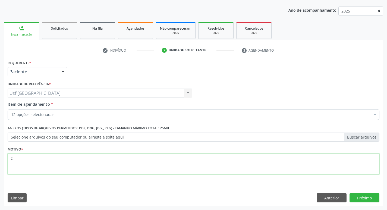
type textarea "z"
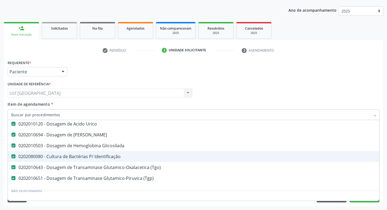
scroll to position [109, 0]
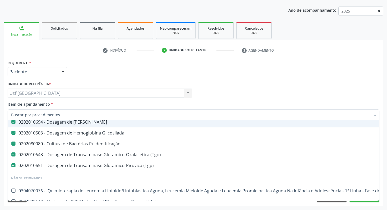
click at [104, 116] on input "Item de agendamento *" at bounding box center [190, 114] width 359 height 11
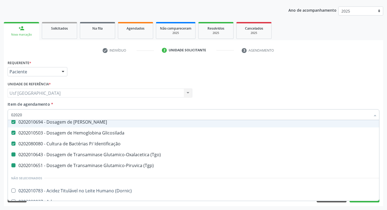
type input "020201"
checkbox \(Tgo\) "false"
checkbox \(Tgp\) "false"
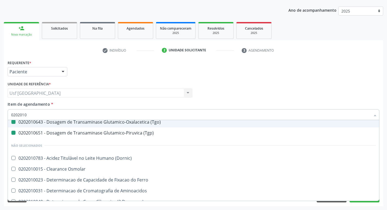
type input "02020103"
checkbox Glicose "false"
checkbox Total "false"
checkbox Hdl "false"
checkbox Ldl "false"
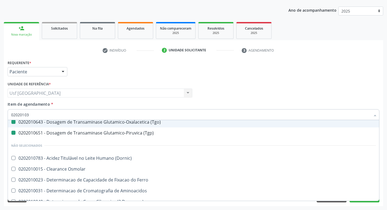
checkbox Urico "false"
checkbox Ureia "false"
checkbox Glicosilada "false"
checkbox \(Tgo\) "false"
checkbox \(Tgp\) "false"
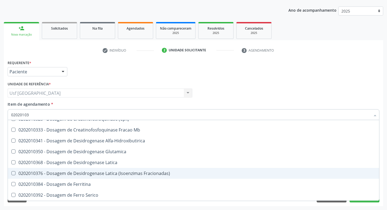
scroll to position [43, 0]
type input "020201031"
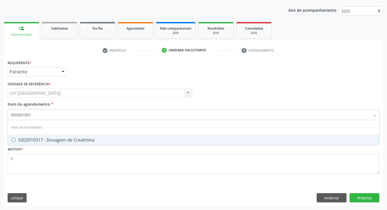
click at [113, 137] on span "0202010317 - Dosagem de Creatinina" at bounding box center [193, 139] width 371 height 11
checkbox Creatinina "true"
click at [154, 178] on div "Requerente * Paciente Profissional de Saúde Paciente Nenhum resultado encontrad…" at bounding box center [193, 120] width 371 height 123
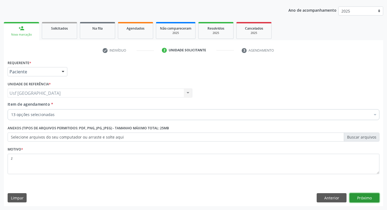
click at [362, 195] on button "Próximo" at bounding box center [364, 197] width 30 height 9
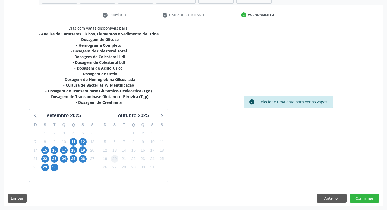
scroll to position [95, 0]
click at [64, 151] on span "17" at bounding box center [64, 150] width 8 height 8
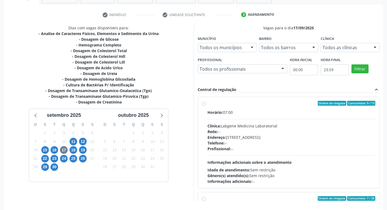
click at [267, 132] on div "Rede: --" at bounding box center [291, 132] width 168 height 6
click at [205, 106] on input "Ordem de chegada Consumidos: 9 / 13 Horário: 07:00 Clínica: Labgene Medicina La…" at bounding box center [204, 103] width 4 height 5
radio input "true"
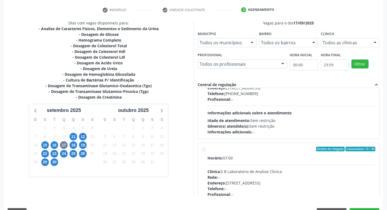
scroll to position [114, 0]
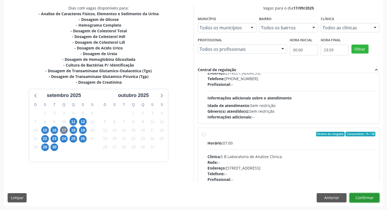
click at [367, 194] on button "Confirmar" at bounding box center [364, 197] width 30 height 9
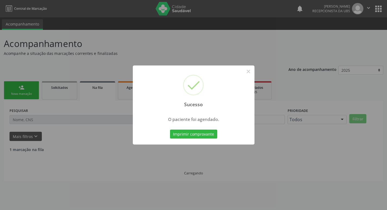
scroll to position [0, 0]
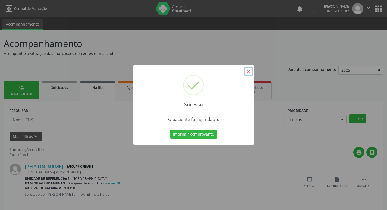
click at [246, 68] on button "×" at bounding box center [248, 71] width 9 height 9
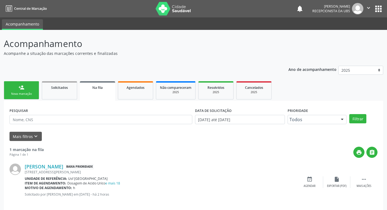
click at [15, 90] on link "person_add Nova marcação" at bounding box center [21, 90] width 35 height 18
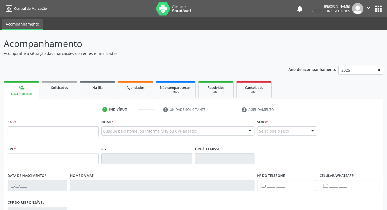
click at [15, 90] on link "person_add Nova marcação" at bounding box center [21, 90] width 35 height 18
click at [33, 131] on input "text" at bounding box center [53, 131] width 91 height 11
type input "898 0046 0968 7811"
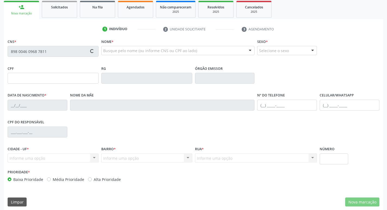
type input "[DATE]"
type input "[PERSON_NAME]"
type input "[PHONE_NUMBER]"
type input "36"
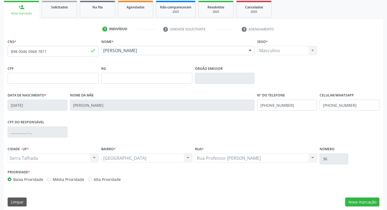
scroll to position [84, 0]
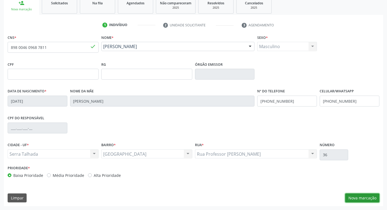
click at [352, 195] on button "Nova marcação" at bounding box center [362, 197] width 34 height 9
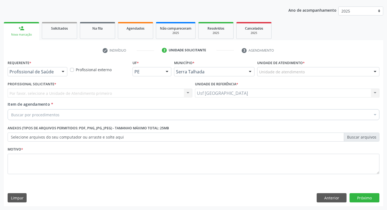
scroll to position [59, 0]
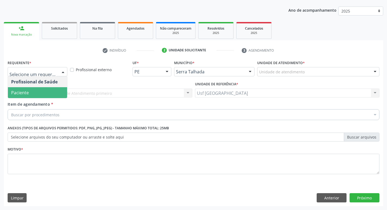
click at [28, 94] on span "Paciente" at bounding box center [20, 93] width 18 height 6
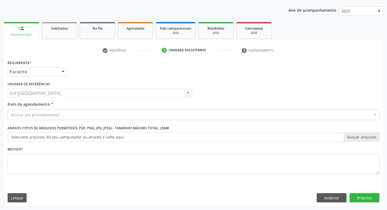
click at [29, 119] on div "Buscar por procedimentos" at bounding box center [193, 114] width 371 height 11
click at [11, 116] on input "Item de agendamento *" at bounding box center [11, 114] width 0 height 11
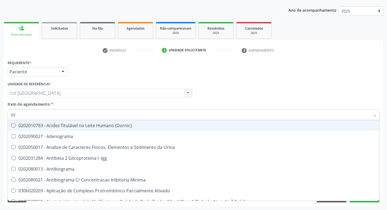
type input "0"
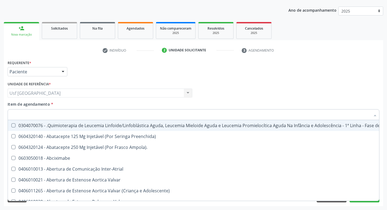
click at [43, 106] on span "Item de agendamento" at bounding box center [29, 103] width 42 height 5
click at [43, 109] on input "Item de agendamento *" at bounding box center [190, 114] width 359 height 11
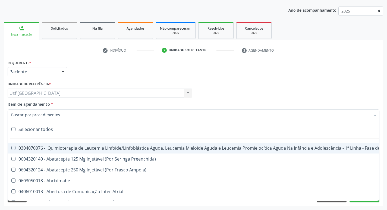
click at [110, 98] on div "Unidade de referência * Usf [GEOGRAPHIC_DATA] Usf [GEOGRAPHIC_DATA] resultado e…" at bounding box center [99, 90] width 187 height 21
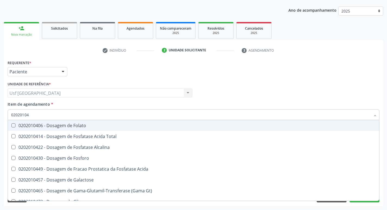
type input "020201047"
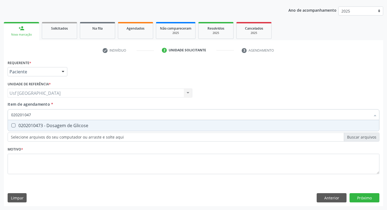
click at [62, 126] on div "0202010473 - Dosagem de Glicose" at bounding box center [193, 125] width 364 height 4
checkbox Glicose "true"
type input "02020104"
checkbox Glicose "false"
click at [62, 126] on div "0202010120 - Dosagem de Acido Urico" at bounding box center [193, 125] width 364 height 4
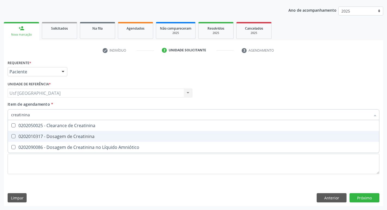
click at [64, 136] on div "0202010317 - Dosagem de Creatinina" at bounding box center [193, 136] width 364 height 4
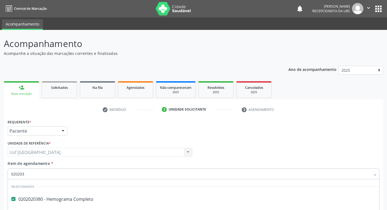
scroll to position [59, 0]
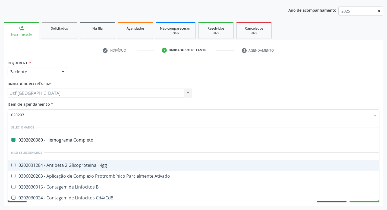
type input "0202030"
checkbox Completo "false"
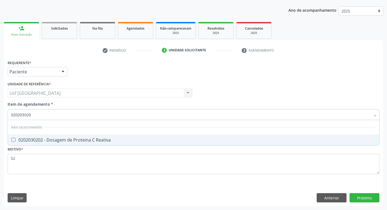
type input "0202030202"
click at [75, 141] on div "0202030202 - Dosagem de Proteina C Reativa" at bounding box center [193, 140] width 364 height 4
checkbox Reativa "true"
click at [362, 195] on div "Requerente * Paciente Profissional de Saúde Paciente Nenhum resultado encontrad…" at bounding box center [193, 132] width 379 height 147
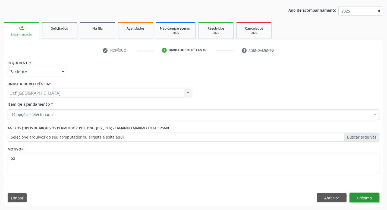
click at [364, 196] on button "Próximo" at bounding box center [364, 197] width 30 height 9
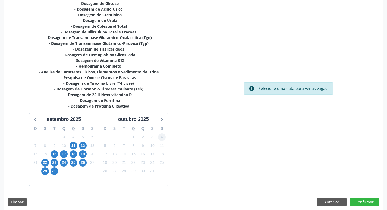
scroll to position [129, 0]
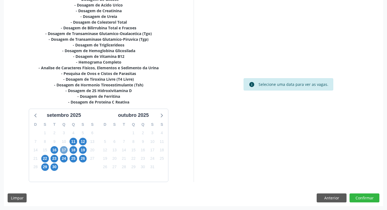
click at [64, 148] on span "17" at bounding box center [64, 150] width 8 height 8
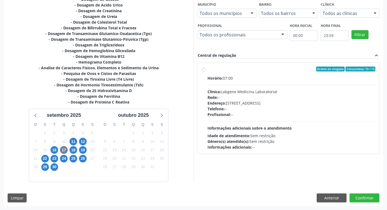
click at [328, 124] on div "Horário: 07:00 Clínica: Labgene Medicina Laboratorial Rede: -- Endereço: nº 531…" at bounding box center [291, 112] width 168 height 75
click at [205, 71] on input "Ordem de chegada Consumidos: 10 / 13 Horário: 07:00 Clínica: Labgene Medicina L…" at bounding box center [204, 68] width 4 height 5
radio input "true"
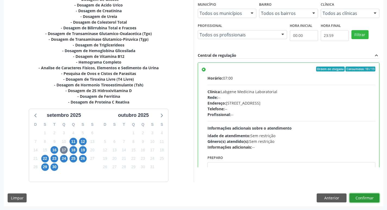
click at [361, 193] on button "Confirmar" at bounding box center [364, 197] width 30 height 9
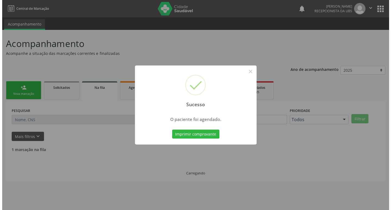
scroll to position [0, 0]
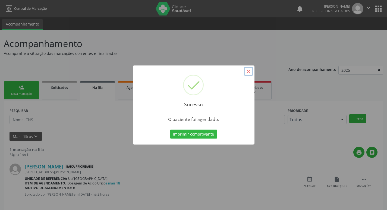
click at [244, 71] on button "×" at bounding box center [248, 71] width 9 height 9
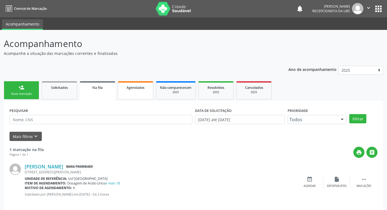
click at [132, 95] on link "Agendados" at bounding box center [135, 90] width 35 height 18
select select "8"
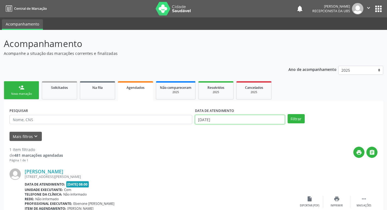
click at [217, 117] on input "11/09/2025" at bounding box center [240, 119] width 90 height 9
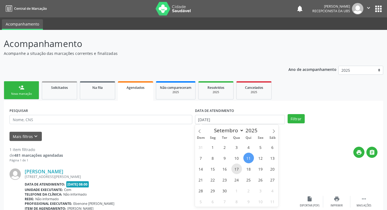
click at [237, 167] on span "17" at bounding box center [236, 168] width 11 height 11
type input "17/09/2025"
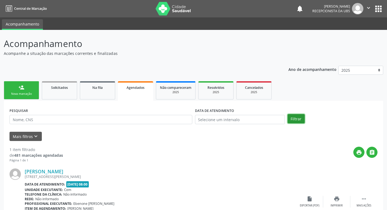
click at [301, 118] on button "Filtrar" at bounding box center [295, 118] width 17 height 9
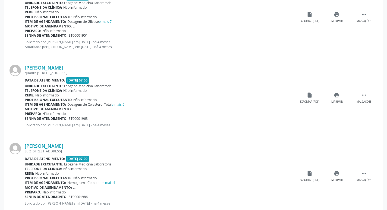
scroll to position [1151, 0]
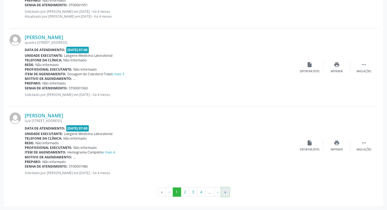
click at [224, 191] on button "»" at bounding box center [225, 191] width 8 height 9
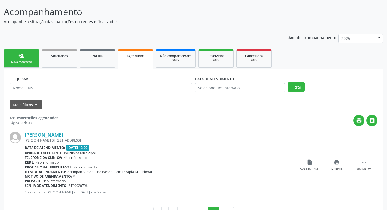
scroll to position [51, 0]
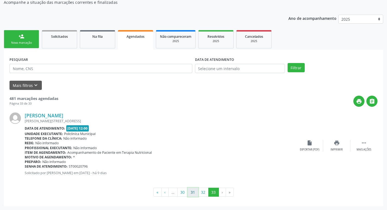
click at [196, 192] on button "31" at bounding box center [192, 191] width 11 height 9
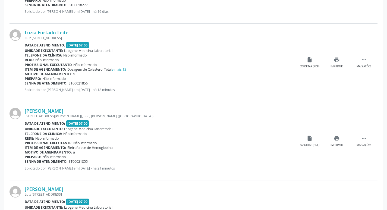
scroll to position [678, 0]
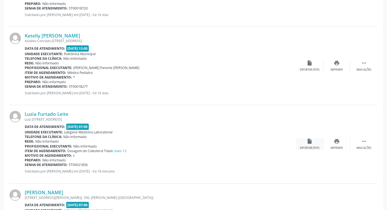
click at [311, 142] on icon "insert_drive_file" at bounding box center [309, 141] width 6 height 6
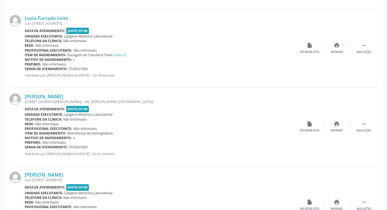
scroll to position [787, 0]
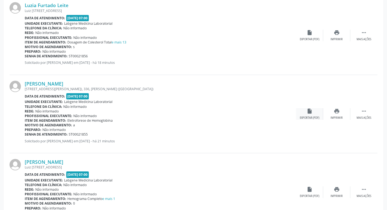
click at [307, 116] on div "Exportar (PDF)" at bounding box center [310, 118] width 20 height 4
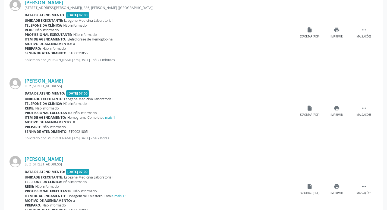
scroll to position [868, 0]
click at [316, 107] on div "insert_drive_file Exportar (PDF)" at bounding box center [309, 111] width 27 height 12
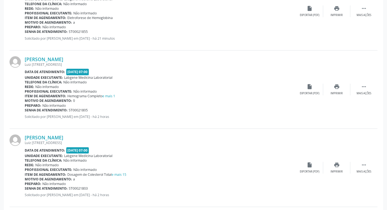
scroll to position [950, 0]
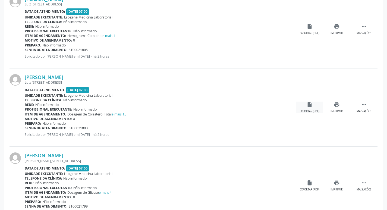
click at [299, 109] on div "insert_drive_file Exportar (PDF)" at bounding box center [309, 107] width 27 height 12
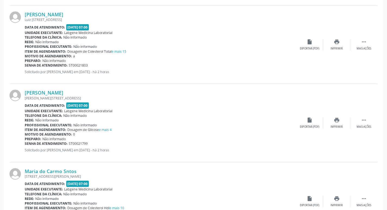
scroll to position [1031, 0]
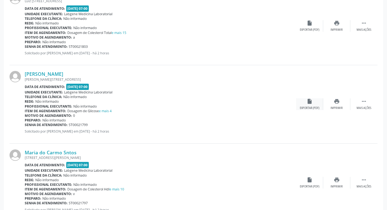
click at [307, 100] on icon "insert_drive_file" at bounding box center [309, 101] width 6 height 6
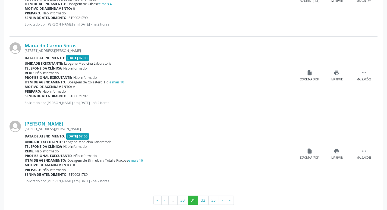
scroll to position [1140, 0]
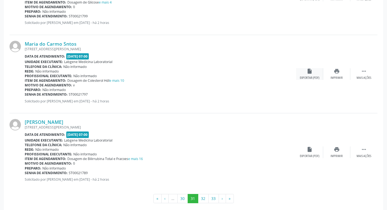
click at [311, 77] on div "Exportar (PDF)" at bounding box center [310, 78] width 20 height 4
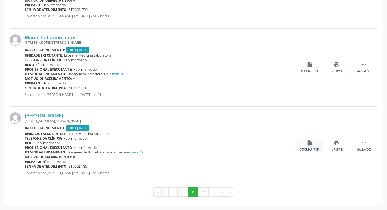
click at [306, 145] on div "insert_drive_file Exportar (PDF)" at bounding box center [309, 146] width 27 height 12
click at [200, 188] on button "32" at bounding box center [203, 191] width 11 height 9
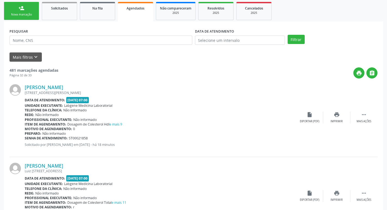
scroll to position [81, 0]
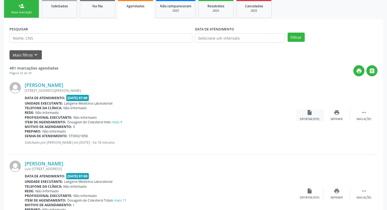
click at [308, 112] on icon "insert_drive_file" at bounding box center [309, 112] width 6 height 6
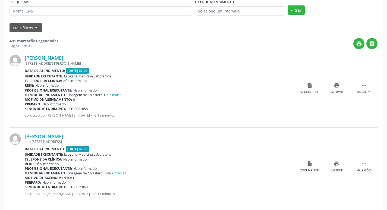
scroll to position [163, 0]
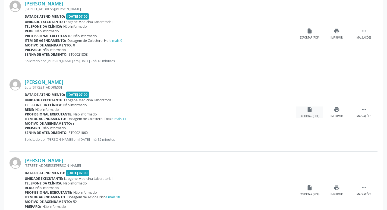
click at [313, 107] on div "insert_drive_file Exportar (PDF)" at bounding box center [309, 112] width 27 height 12
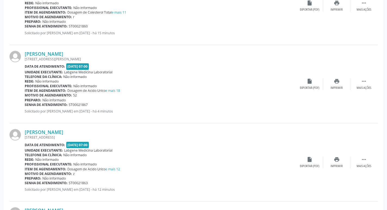
scroll to position [271, 0]
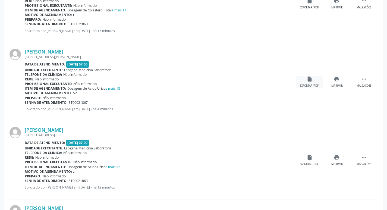
click at [298, 80] on div "insert_drive_file Exportar (PDF)" at bounding box center [309, 82] width 27 height 12
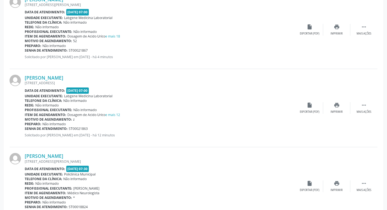
scroll to position [326, 0]
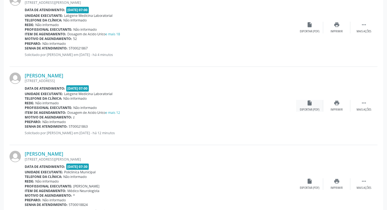
click at [313, 103] on div "insert_drive_file Exportar (PDF)" at bounding box center [309, 106] width 27 height 12
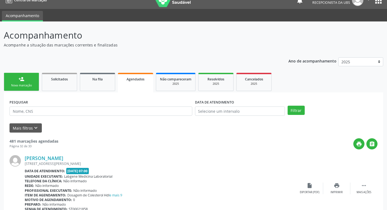
scroll to position [0, 0]
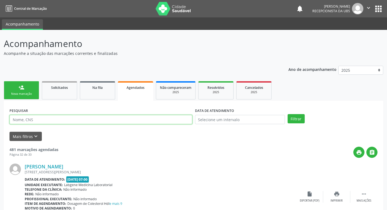
click at [55, 119] on input "text" at bounding box center [100, 119] width 183 height 9
type input "706105579415160"
click at [287, 114] on button "Filtrar" at bounding box center [295, 118] width 17 height 9
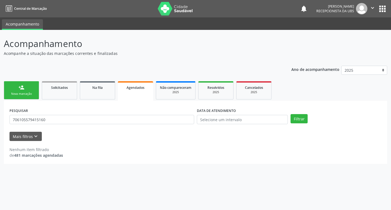
click at [22, 87] on div "person_add" at bounding box center [21, 87] width 6 height 6
click at [31, 91] on link "person_add Nova marcação" at bounding box center [21, 90] width 35 height 18
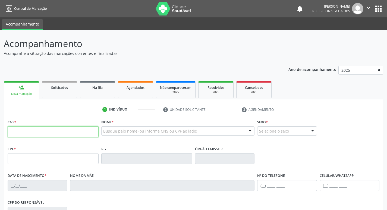
click at [34, 133] on input "text" at bounding box center [53, 131] width 91 height 11
type input "706 1055 7941 5160"
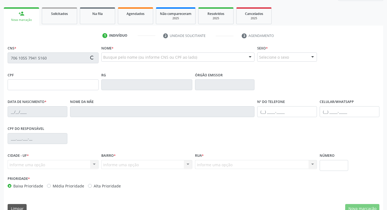
type input "10/05/1989"
type input "Severina Salvador de Sa"
type input "(87) 9999-9999"
type input "456.409.804-78"
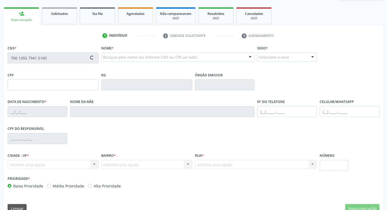
type input "23"
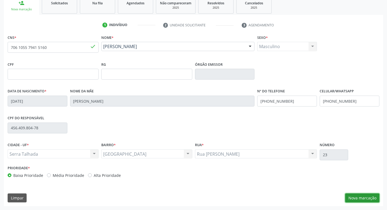
click at [356, 199] on button "Nova marcação" at bounding box center [362, 197] width 34 height 9
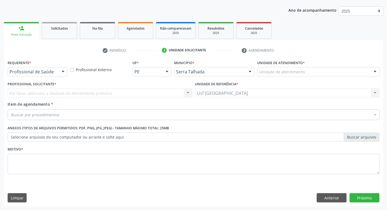
scroll to position [59, 0]
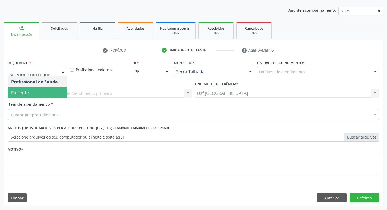
click at [35, 91] on span "Paciente" at bounding box center [37, 92] width 59 height 11
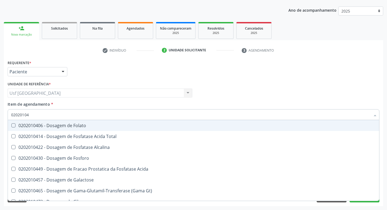
type input "020201047"
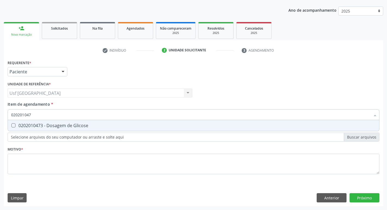
click at [40, 123] on div "0202010473 - Dosagem de Glicose" at bounding box center [193, 125] width 364 height 4
checkbox Glicose "true"
type input "02020104"
checkbox Glicose "false"
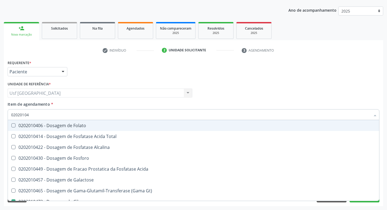
type input "0202010"
checkbox Glicose "false"
type input "0"
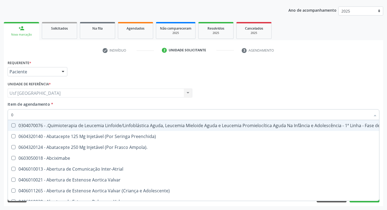
type input "02"
checkbox Bilateral "true"
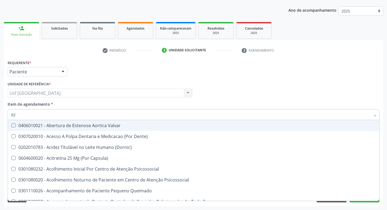
type input "020"
checkbox \(Qualitativo\) "true"
checkbox Glicose "false"
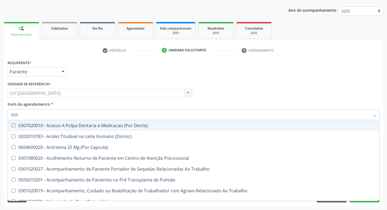
type input "0202"
checkbox Laser "true"
checkbox Glicose "false"
type input "02020"
checkbox Salivar "true"
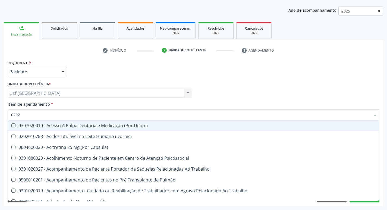
checkbox Laser "false"
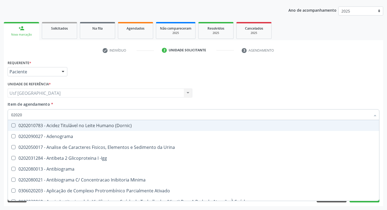
type input "020201"
checkbox T3 "true"
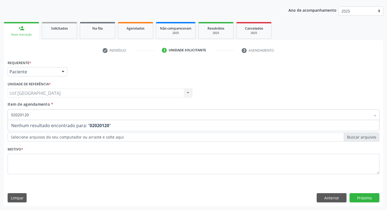
click at [40, 123] on span "Nenhum resultado encontrado para: " 02020120 "" at bounding box center [193, 125] width 371 height 11
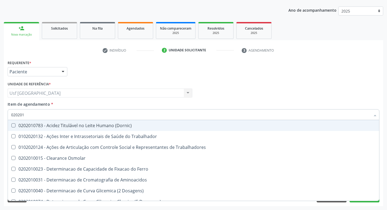
type input "0202010"
checkbox II "true"
checkbox Glicose "false"
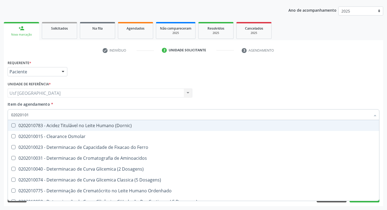
type input "020201012"
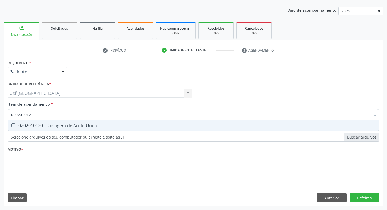
click at [40, 123] on div "0202010120 - Dosagem de Acido Urico" at bounding box center [193, 125] width 364 height 4
checkbox Urico "true"
type input "02020101"
checkbox Urico "false"
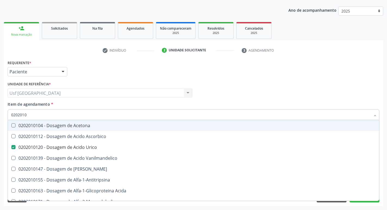
type input "020201"
checkbox Urico "false"
type input "0"
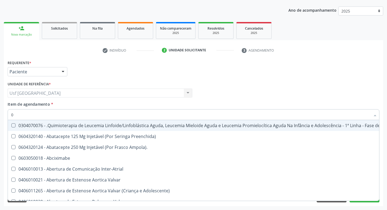
type input "02"
checkbox Hemodialise "true"
checkbox Bilateral "true"
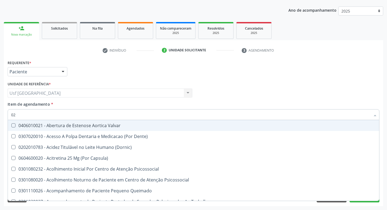
type input "020"
checkbox Intra-Aortico "true"
checkbox \(Qualitativo\) "true"
checkbox Urico "false"
checkbox Glicose "false"
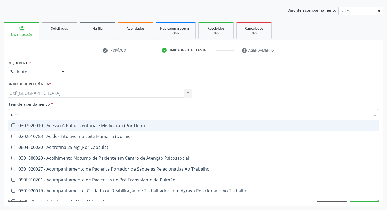
type input "0202"
checkbox População "true"
checkbox Laser "true"
checkbox Urico "false"
checkbox Glicose "false"
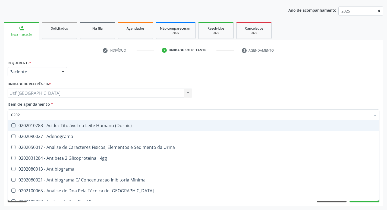
type input "02020"
checkbox Organicos "true"
checkbox Urico "false"
checkbox Xi "true"
checkbox Glicose "false"
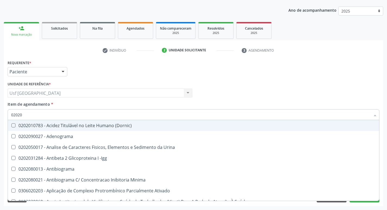
type input "020201"
checkbox Osmolar "true"
checkbox T3 "true"
checkbox Urico "false"
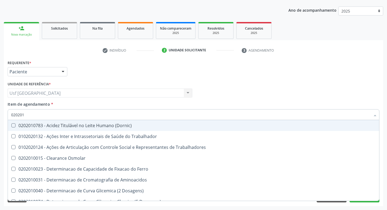
type input "02020"
checkbox Urico "false"
checkbox Glicose "false"
checkbox Trabalho "true"
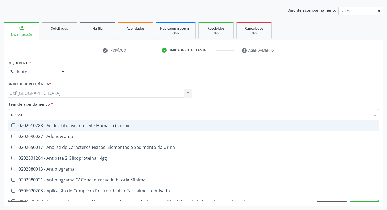
type input "0202"
checkbox Urico "false"
checkbox Igm "true"
checkbox Glicose "false"
checkbox Lactato "true"
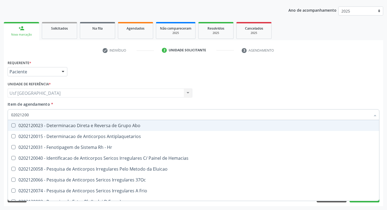
type input "020212002"
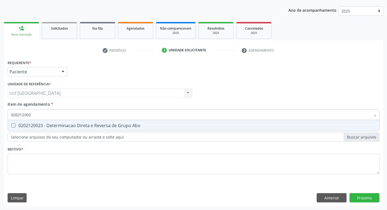
click at [40, 123] on div "0202120023 - Determinacao Direta e Reversa de Grupo Abo" at bounding box center [193, 125] width 364 height 4
checkbox Abo "true"
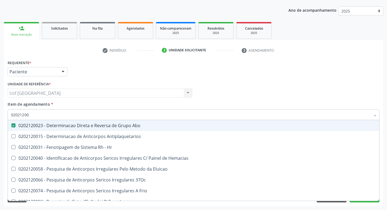
type input "020212008"
checkbox Abo "false"
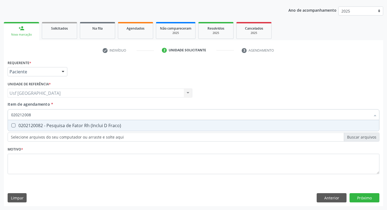
type input "02021200"
checkbox Fraco\) "true"
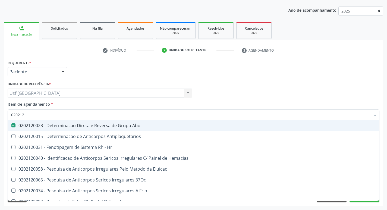
type input "02021"
checkbox Abo "false"
checkbox \(Tia\) "true"
type input "0"
checkbox \(Tia\) "false"
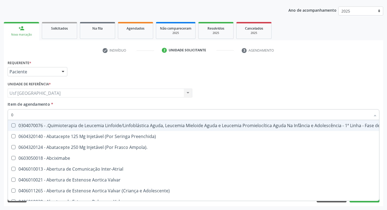
type input "02"
checkbox Vulva "true"
checkbox Hemodialise "true"
checkbox Bilateral "true"
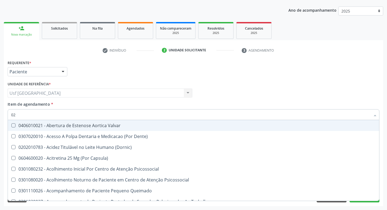
type input "020"
checkbox Projecoes\) "true"
checkbox Intra-Aortico "true"
checkbox \(Qualitativo\) "true"
checkbox Abo "false"
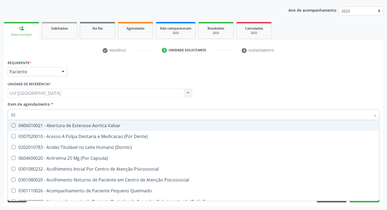
checkbox Urico "false"
checkbox Glicose "false"
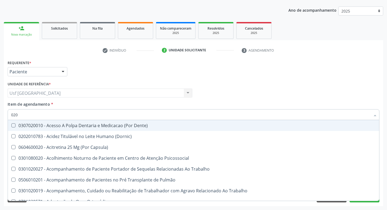
type input "0202"
checkbox Coagulação\ "true"
checkbox População "true"
checkbox Laser "true"
checkbox Abo "false"
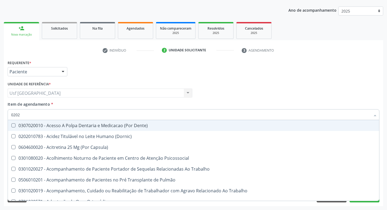
checkbox Urico "false"
checkbox Glicose "false"
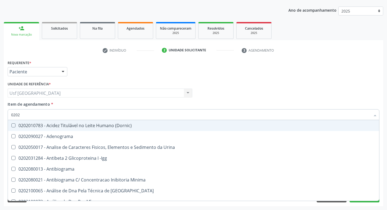
type input "02021"
checkbox Ativado "true"
checkbox Abo "false"
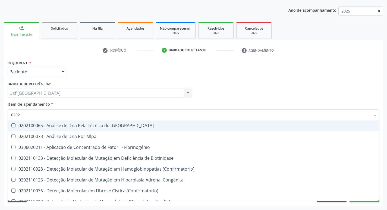
type input "020212"
checkbox Blot "true"
checkbox Abo "false"
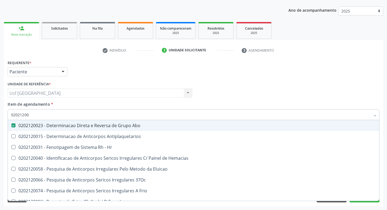
type input "020212008"
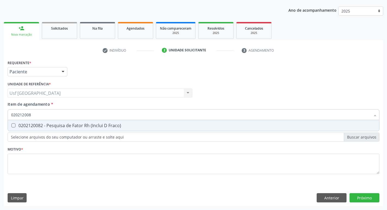
click at [40, 123] on div "0202120082 - Pesquisa de Fator Rh (Inclui D Fraco)" at bounding box center [193, 125] width 364 height 4
checkbox Fraco\) "true"
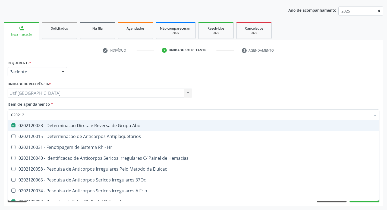
type input "02021"
checkbox Abo "false"
checkbox Fraco\) "false"
checkbox \(Tia\) "true"
type input "0"
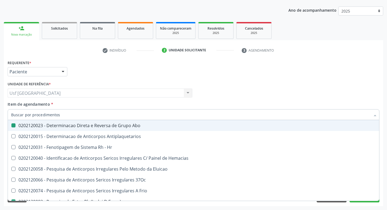
checkbox \(Tia\) "false"
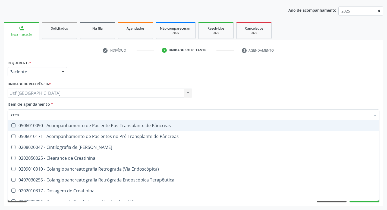
type input "creat"
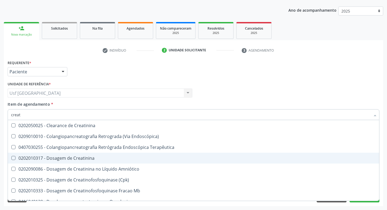
click at [53, 159] on div "0202010317 - Dosagem de Creatinina" at bounding box center [193, 158] width 364 height 4
checkbox Creatinina "true"
type input "crea"
checkbox Creatinina "false"
checkbox Mb "true"
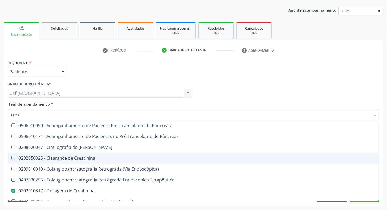
type input "cre"
checkbox Creatinina "false"
checkbox Oncologia "true"
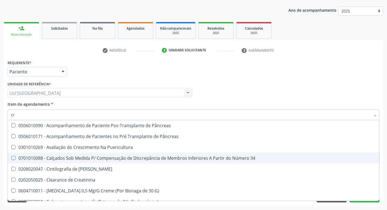
type input "c"
checkbox Creatinina "false"
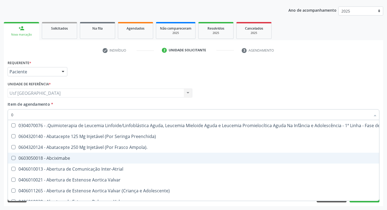
type input "02"
checkbox Vulva "true"
checkbox Hemodialise "true"
checkbox Meckel "true"
checkbox Bilateral "true"
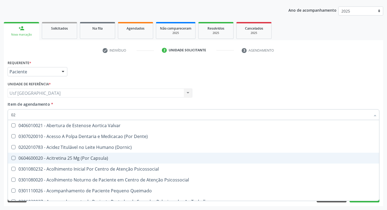
type input "020"
checkbox Projecoes\) "true"
checkbox Intra-Aortico "true"
checkbox Complementar\) "true"
checkbox \(Qualitativo\) "true"
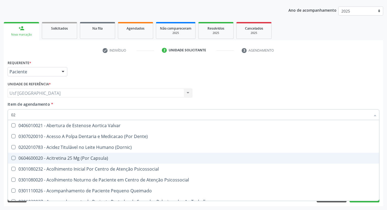
checkbox Abo "false"
checkbox Urico "false"
checkbox Creatinina "false"
checkbox Glicose "false"
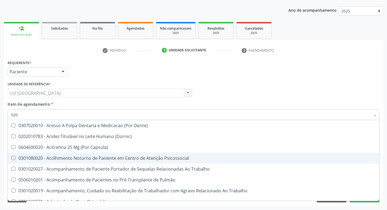
type input "0202"
checkbox Coagulação\ "true"
checkbox População "true"
checkbox Ossea "true"
checkbox Laser "true"
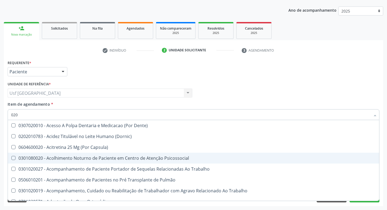
checkbox Abo "false"
checkbox Bloqueio "true"
checkbox Urico "false"
checkbox Creatinina "false"
checkbox Glicose "false"
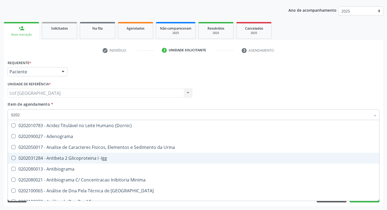
type input "02020"
checkbox Abo "false"
checkbox Organicos "true"
checkbox Urico "false"
checkbox Calcio "true"
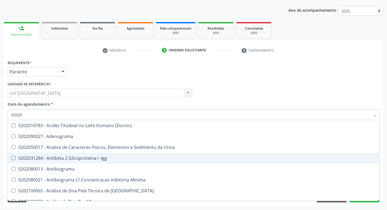
checkbox Creatinina "false"
checkbox Xi "true"
checkbox Glicose "false"
checkbox Fraco\) "false"
type input "020201"
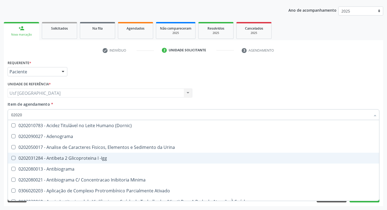
checkbox Osmolar "true"
checkbox Gestante "true"
checkbox T3 "true"
checkbox Urico "false"
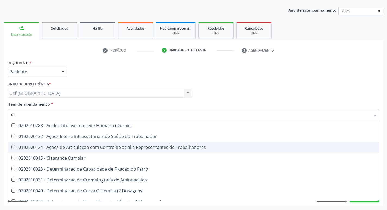
type input "0"
checkbox Urico "false"
checkbox Creatinina "false"
checkbox Folato "false"
checkbox Glicose "false"
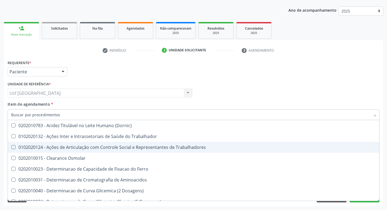
checkbox Trabalho "false"
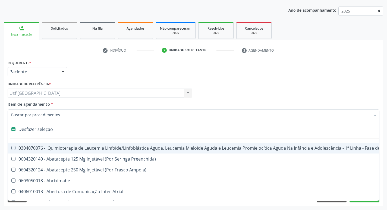
click at [99, 98] on div "Unidade de referência * Usf Vila Bela Usf Vila Bela Nenhum resultado encontrado…" at bounding box center [99, 90] width 187 height 21
checkbox Preenchida\) "true"
checkbox Ampola\)\ "true"
checkbox Abciximabe "true"
checkbox Inter-Atrial "true"
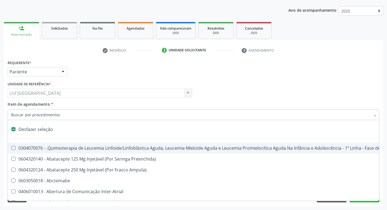
checkbox Valvar "true"
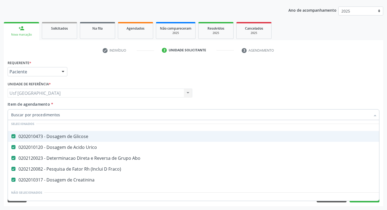
scroll to position [27, 0]
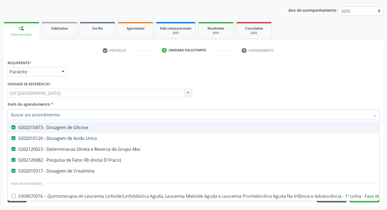
click at [75, 111] on input "Item de agendamento *" at bounding box center [190, 114] width 359 height 11
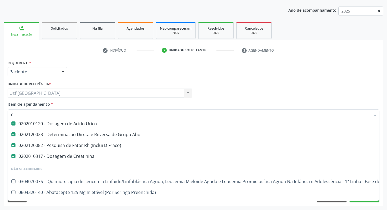
scroll to position [12, 0]
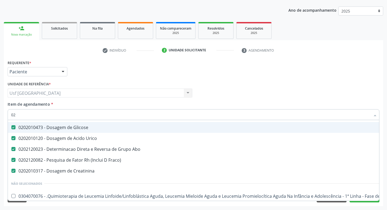
type input "020"
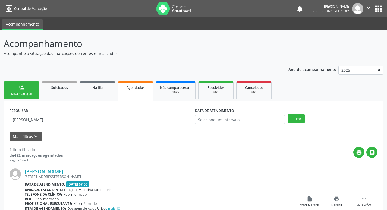
scroll to position [40, 0]
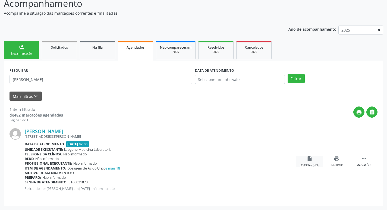
click at [313, 159] on div "insert_drive_file Exportar (PDF)" at bounding box center [309, 161] width 27 height 12
